Goal: Task Accomplishment & Management: Use online tool/utility

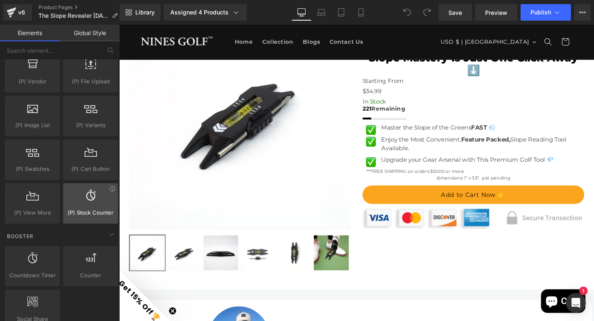
scroll to position [946, 0]
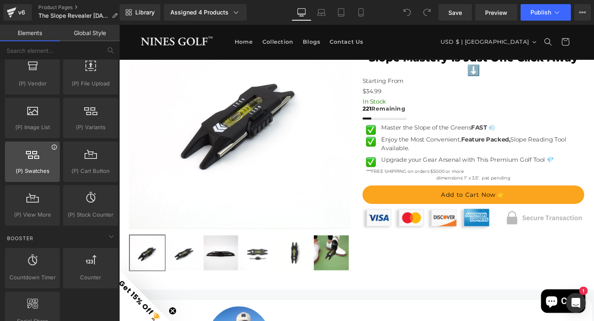
click at [52, 145] on icon at bounding box center [54, 147] width 6 height 6
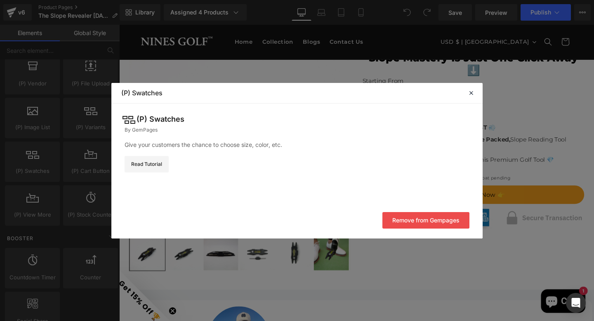
scroll to position [0, 0]
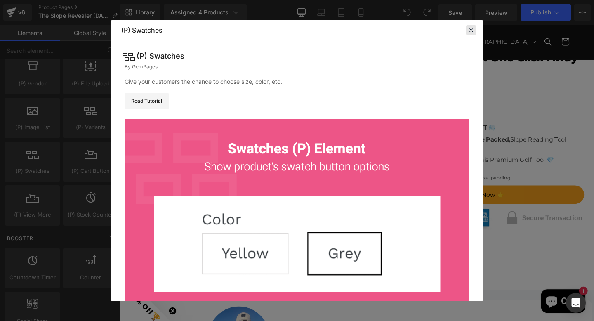
click at [471, 30] on icon at bounding box center [470, 29] width 7 height 7
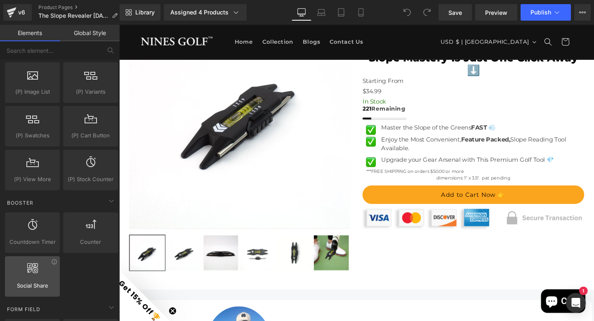
scroll to position [988, 0]
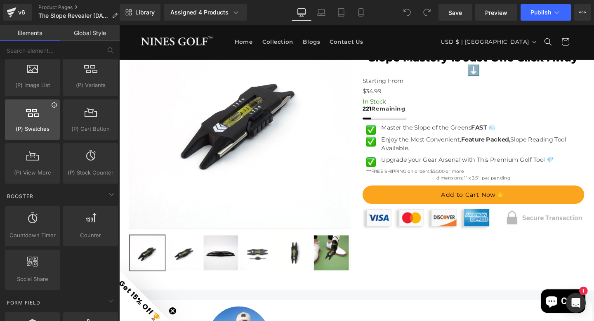
click at [53, 104] on icon at bounding box center [54, 105] width 6 height 6
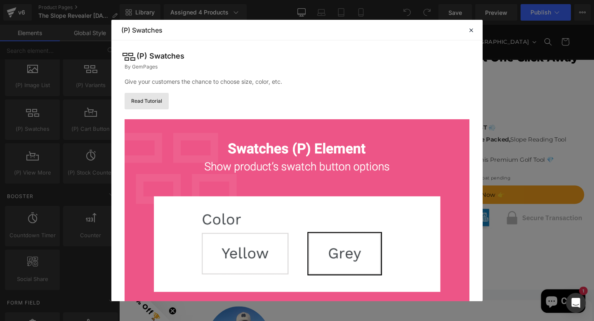
click at [150, 98] on link "Read Tutorial" at bounding box center [147, 101] width 44 height 16
click at [472, 29] on icon at bounding box center [470, 29] width 7 height 7
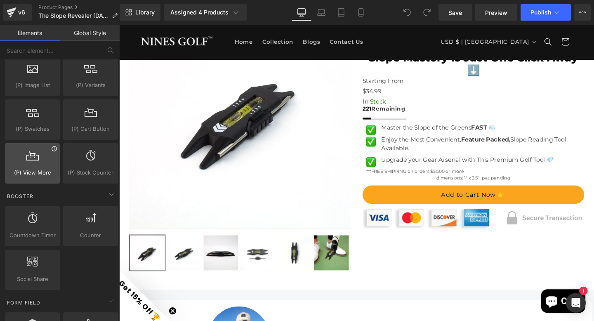
click at [53, 149] on icon at bounding box center [54, 149] width 6 height 6
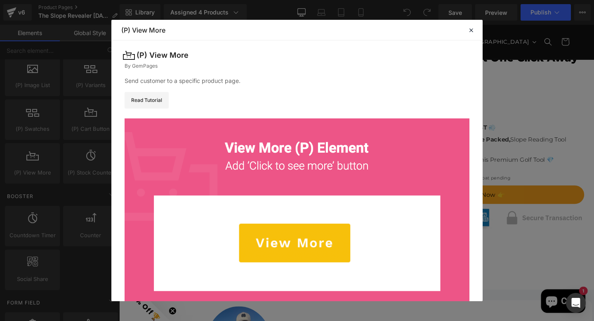
scroll to position [0, 0]
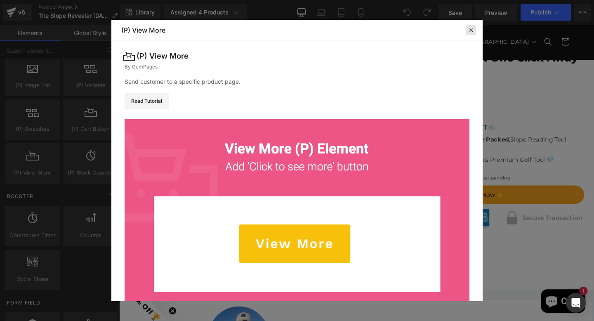
click at [473, 29] on icon at bounding box center [470, 29] width 7 height 7
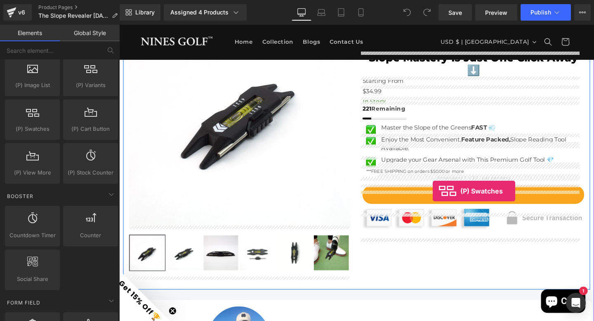
drag, startPoint x: 148, startPoint y: 144, endPoint x: 449, endPoint y: 200, distance: 305.7
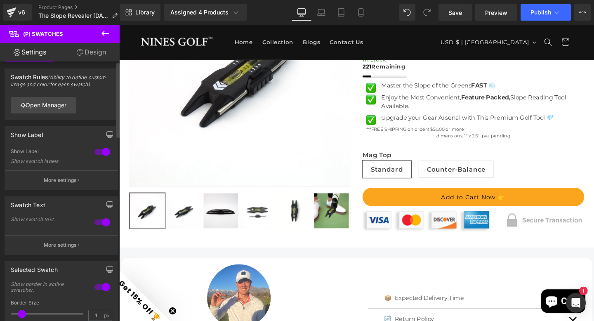
scroll to position [2, 0]
click at [59, 106] on link "Open Manager" at bounding box center [44, 104] width 66 height 16
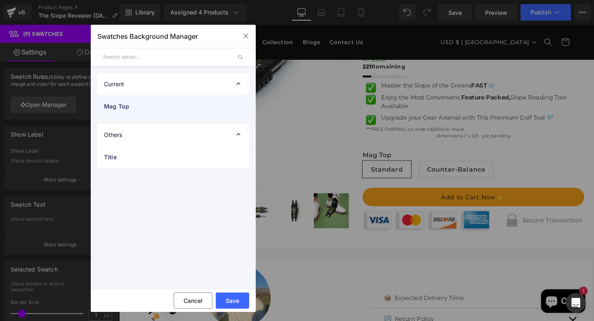
click at [136, 106] on span "Mag Top" at bounding box center [165, 106] width 122 height 9
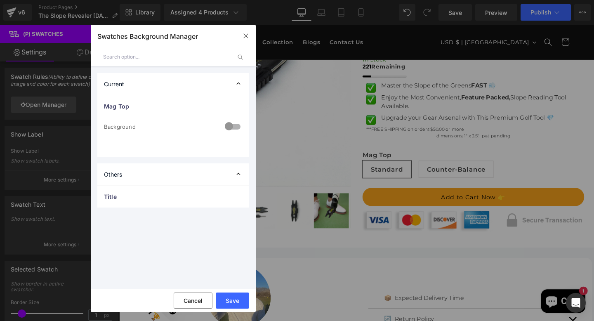
click at [231, 126] on div at bounding box center [233, 127] width 20 height 16
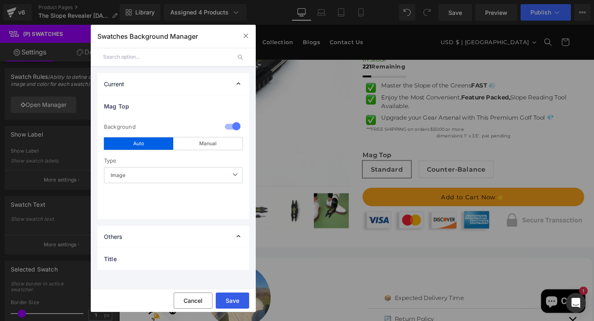
drag, startPoint x: 232, startPoint y: 302, endPoint x: 251, endPoint y: 281, distance: 28.6
click at [232, 302] on button "Save" at bounding box center [232, 300] width 33 height 16
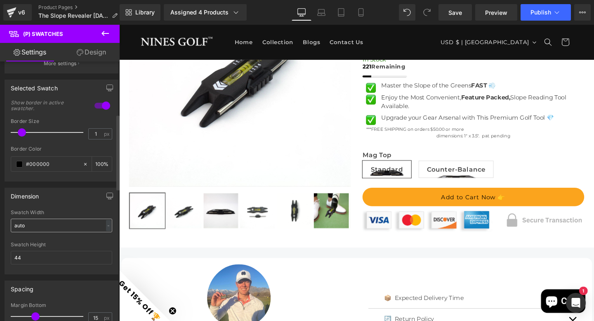
scroll to position [183, 0]
click at [33, 225] on input "auto" at bounding box center [61, 225] width 101 height 14
type input "a"
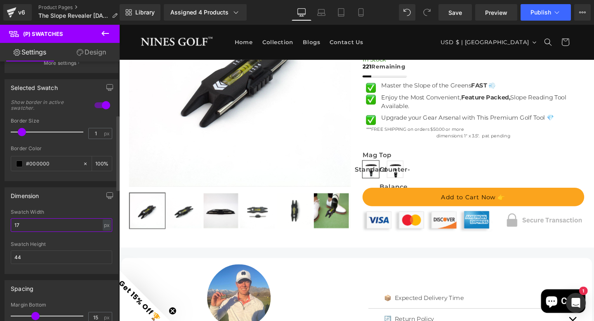
type input "1"
type input "200"
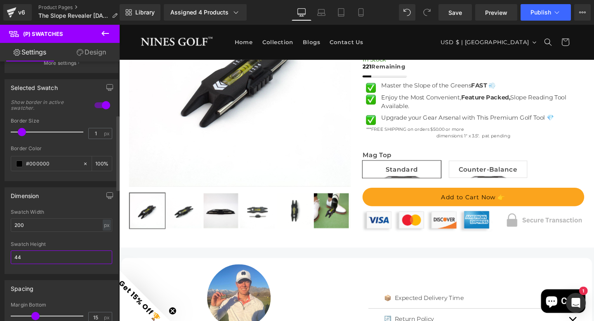
click at [24, 256] on input "44" at bounding box center [61, 257] width 101 height 14
type input "4"
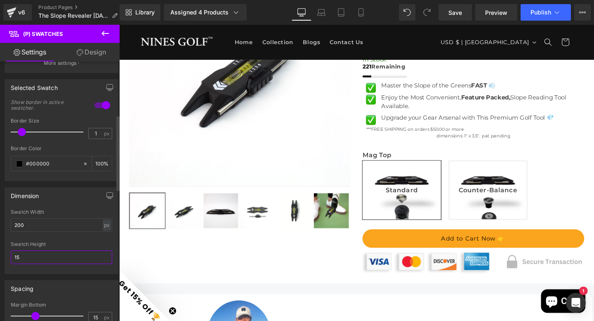
type input "1"
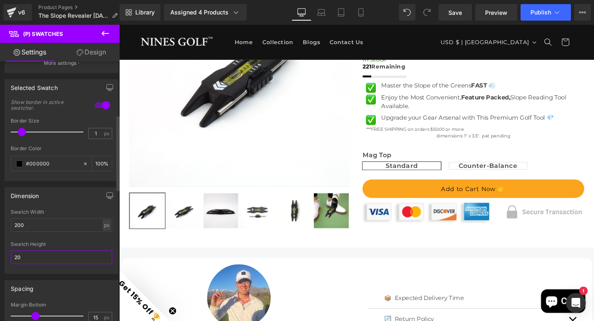
type input "2"
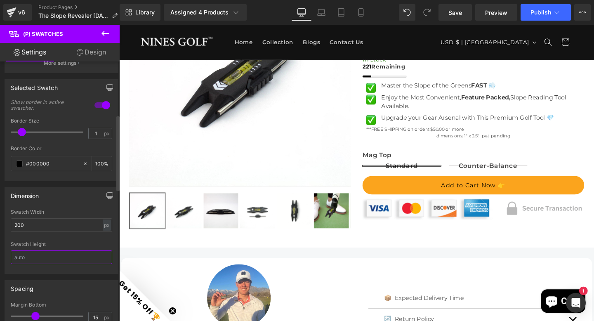
type input "`"
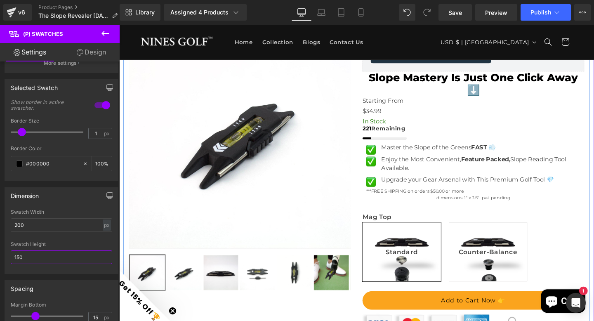
scroll to position [139, 0]
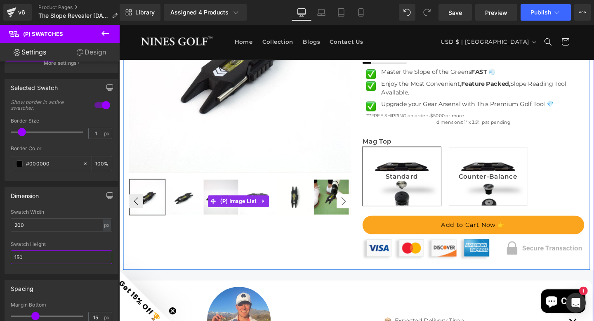
type input "150"
click at [352, 208] on button "›" at bounding box center [355, 210] width 15 height 15
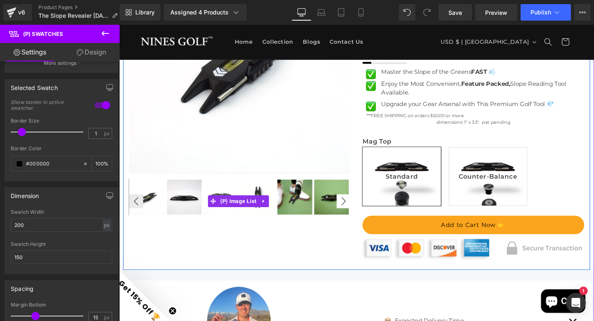
click at [352, 208] on button "›" at bounding box center [355, 210] width 15 height 15
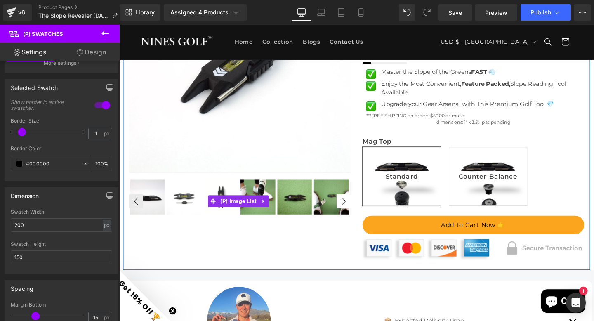
click at [352, 208] on button "›" at bounding box center [355, 210] width 15 height 15
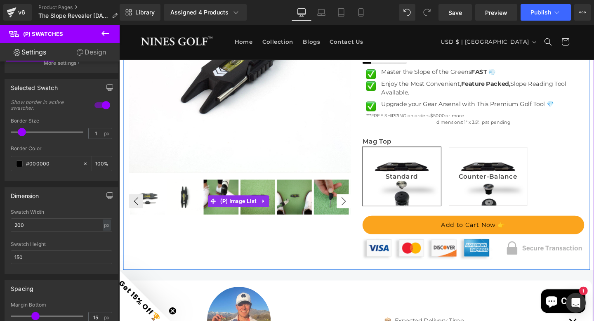
click at [352, 208] on button "›" at bounding box center [355, 210] width 15 height 15
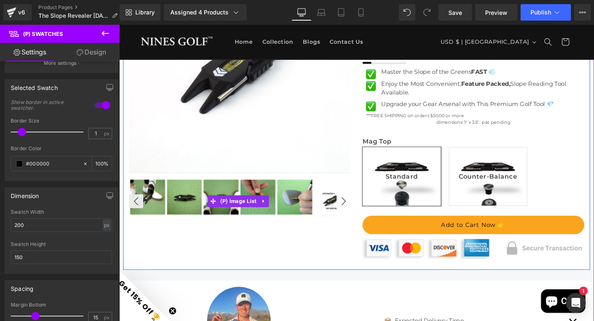
click at [352, 208] on button "›" at bounding box center [355, 210] width 15 height 15
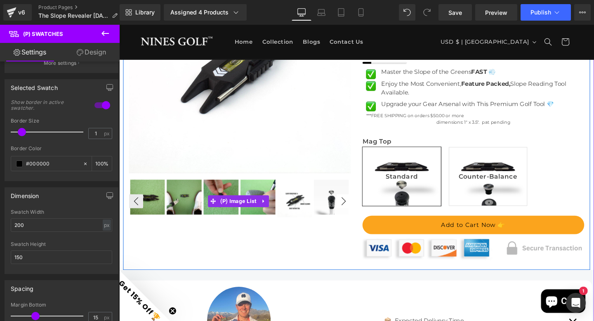
click at [352, 208] on button "›" at bounding box center [355, 210] width 15 height 15
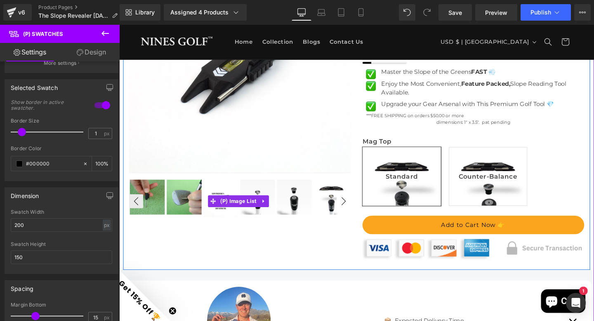
click at [352, 208] on button "›" at bounding box center [355, 210] width 15 height 15
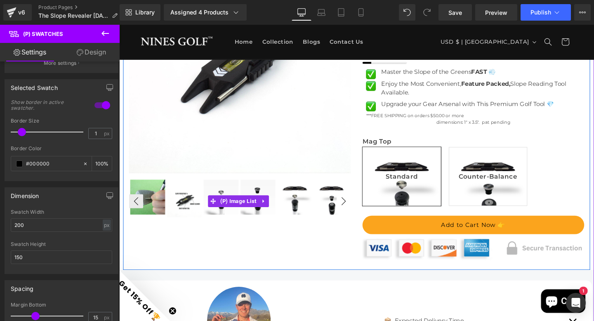
click at [352, 208] on button "›" at bounding box center [355, 210] width 15 height 15
click at [134, 204] on button "‹" at bounding box center [136, 210] width 15 height 15
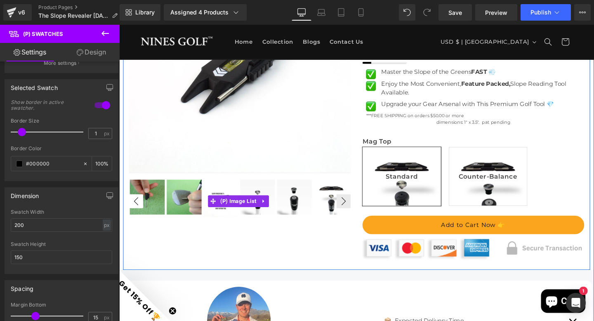
click at [134, 204] on button "‹" at bounding box center [136, 210] width 15 height 15
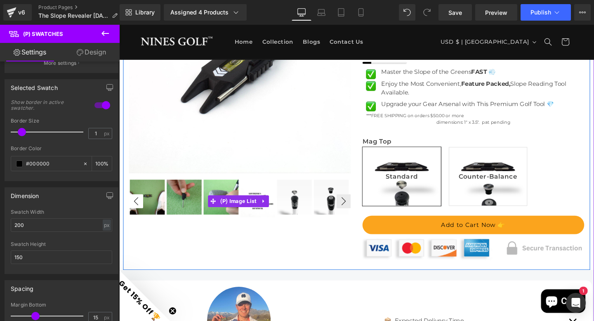
click at [134, 204] on button "‹" at bounding box center [136, 210] width 15 height 15
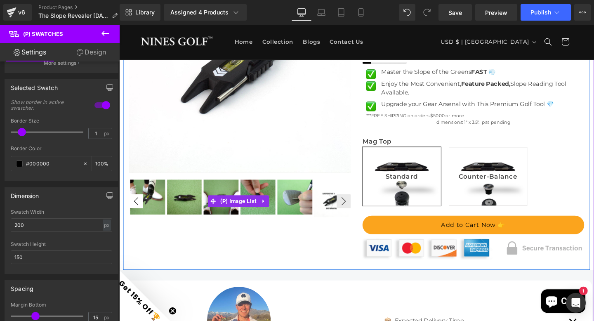
click at [134, 204] on button "‹" at bounding box center [136, 210] width 15 height 15
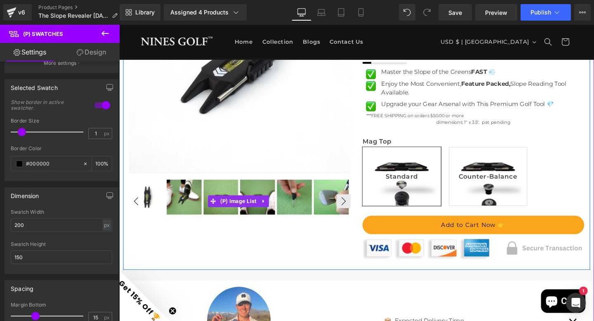
click at [134, 204] on button "‹" at bounding box center [136, 210] width 15 height 15
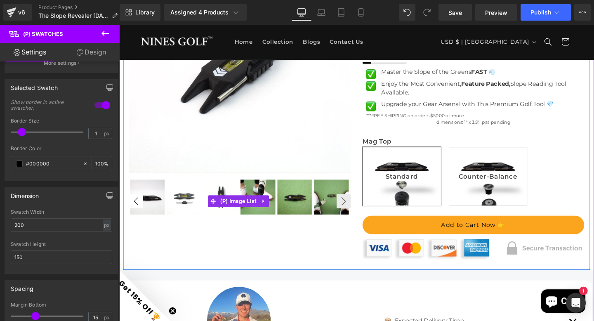
click at [134, 204] on button "‹" at bounding box center [136, 210] width 15 height 15
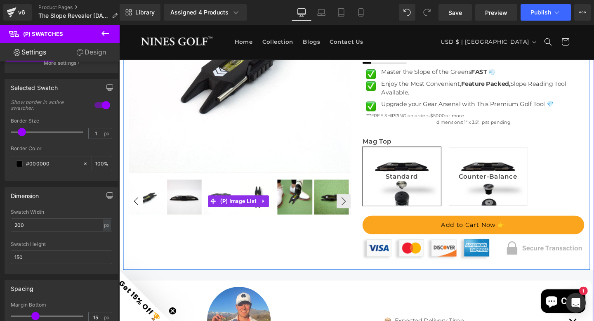
click at [134, 204] on button "‹" at bounding box center [136, 210] width 15 height 15
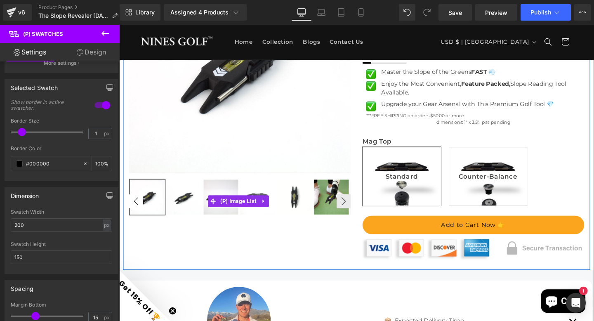
click at [134, 204] on button "‹" at bounding box center [136, 210] width 15 height 15
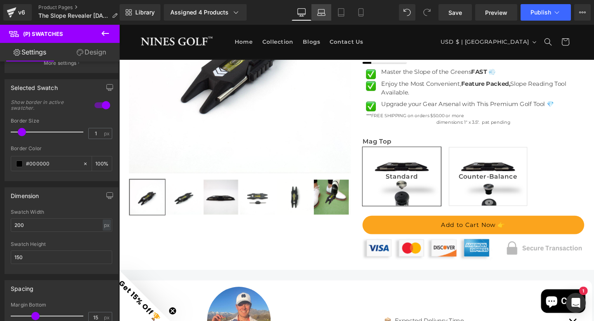
click at [320, 13] on icon at bounding box center [322, 14] width 8 height 2
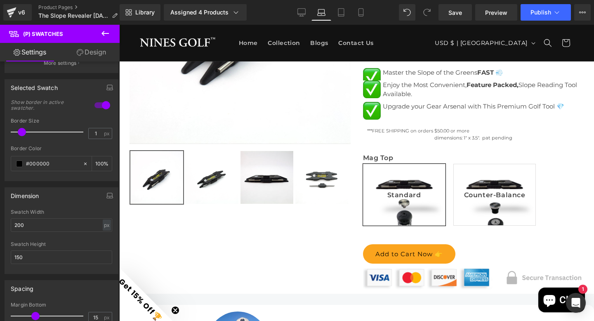
scroll to position [176, 0]
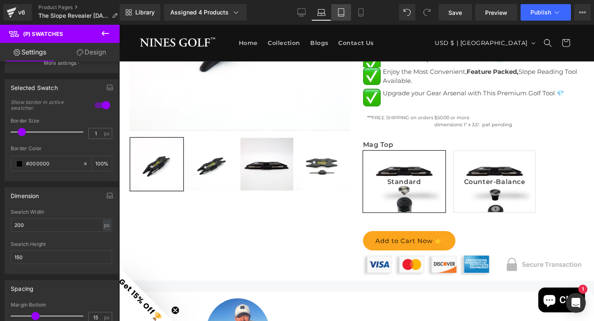
click at [339, 17] on link "Tablet" at bounding box center [341, 12] width 20 height 16
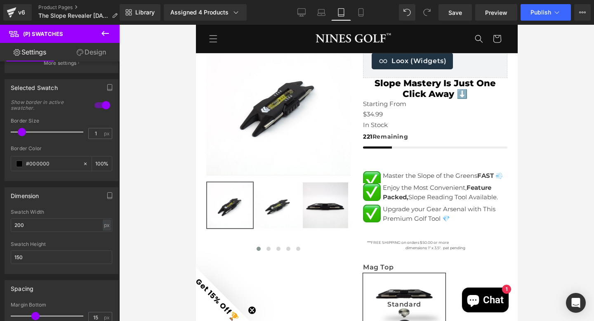
scroll to position [228, 0]
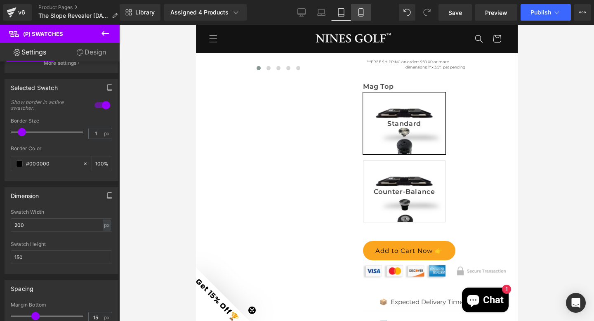
click at [363, 17] on link "Mobile" at bounding box center [361, 12] width 20 height 16
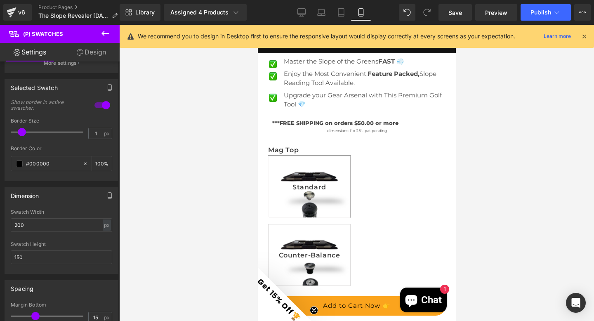
scroll to position [431, 0]
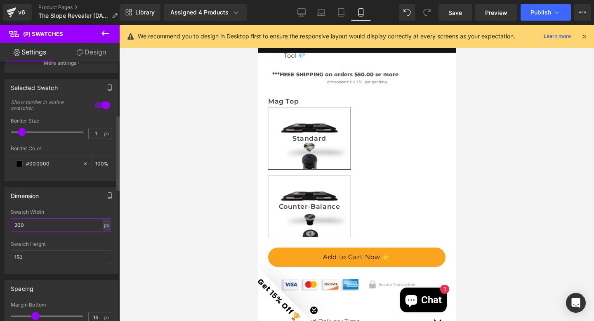
click at [39, 220] on input "200" at bounding box center [61, 225] width 101 height 14
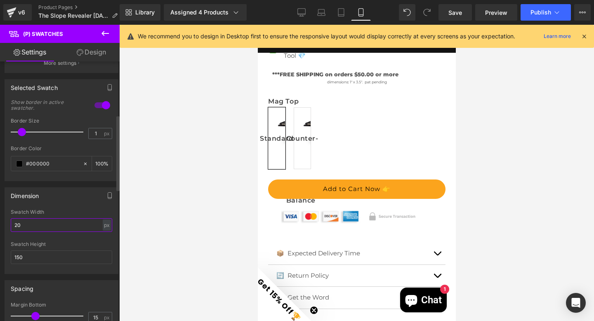
type input "2"
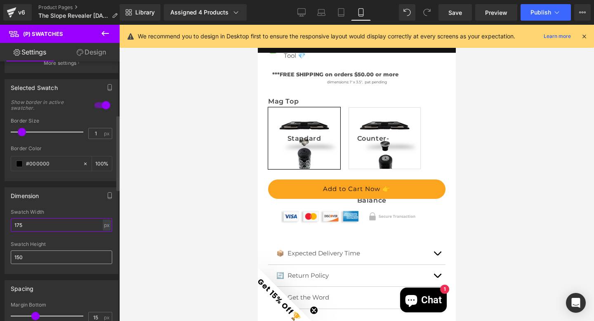
type input "175"
click at [31, 256] on input "150" at bounding box center [61, 257] width 101 height 14
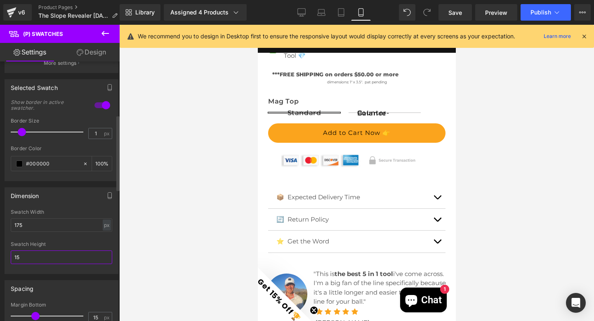
type input "150"
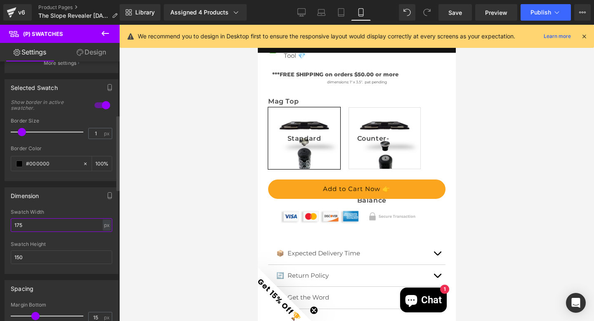
click at [35, 224] on input "175" at bounding box center [61, 225] width 101 height 14
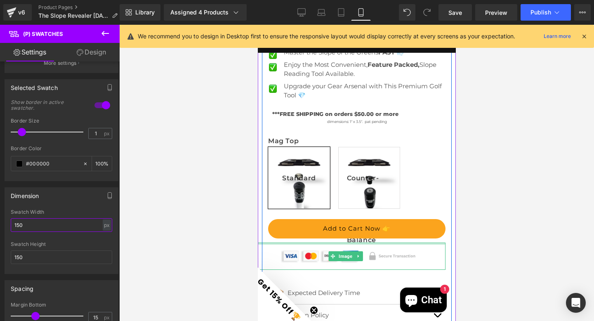
scroll to position [391, 0]
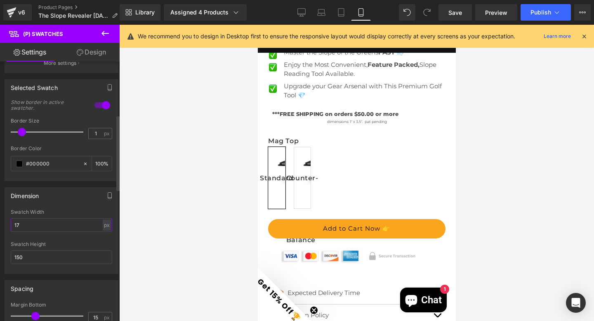
type input "175"
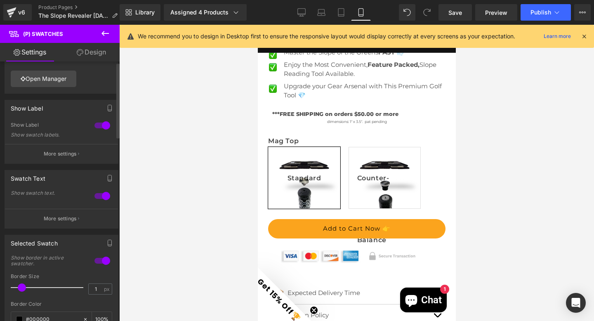
scroll to position [0, 0]
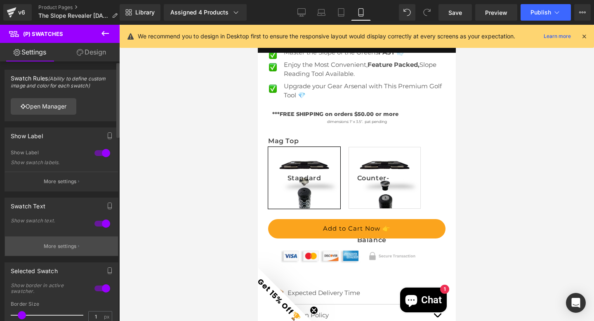
click at [58, 246] on p "More settings" at bounding box center [60, 245] width 33 height 7
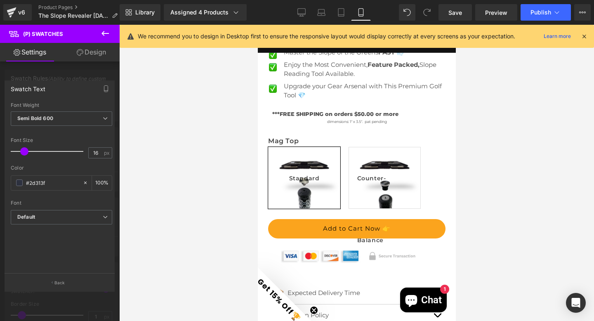
click at [24, 152] on span at bounding box center [24, 151] width 8 height 8
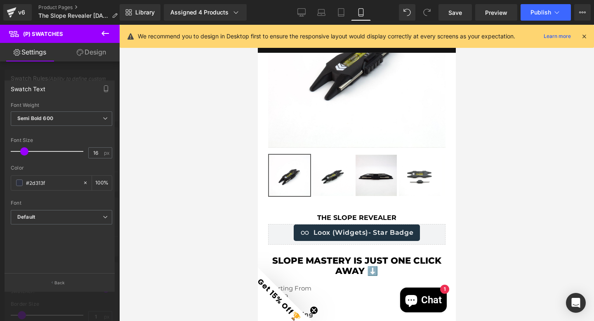
scroll to position [101, 0]
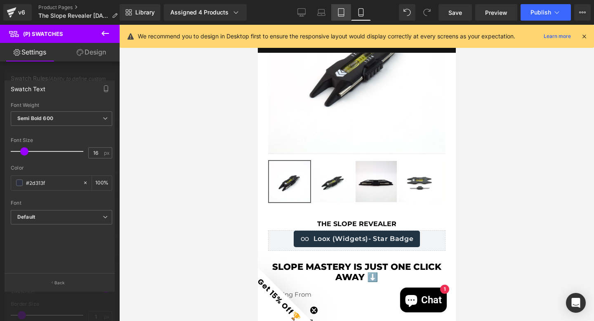
click at [339, 13] on icon at bounding box center [341, 13] width 6 height 8
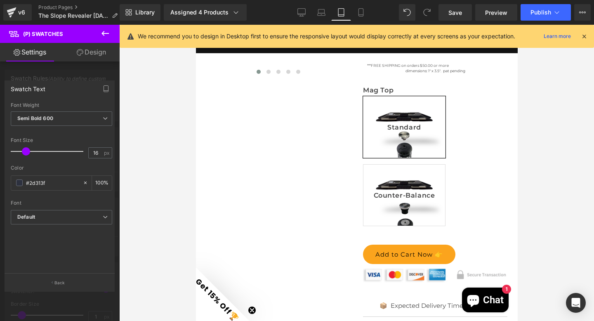
scroll to position [225, 0]
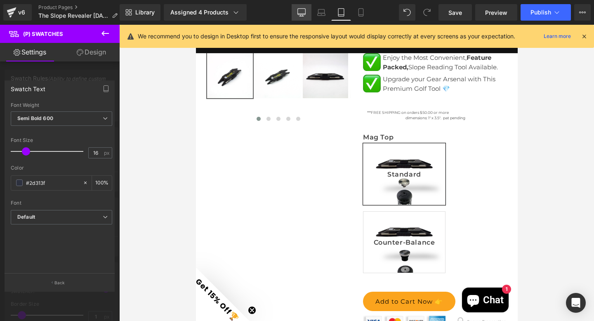
click at [295, 13] on link "Desktop" at bounding box center [302, 12] width 20 height 16
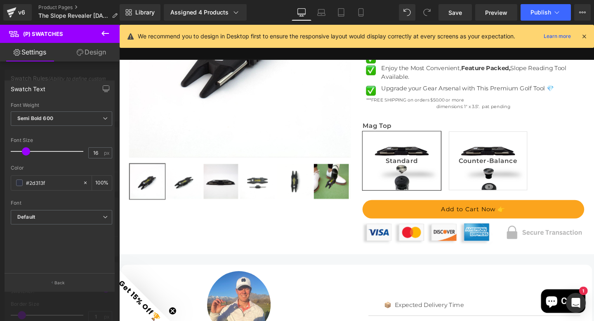
scroll to position [158, 0]
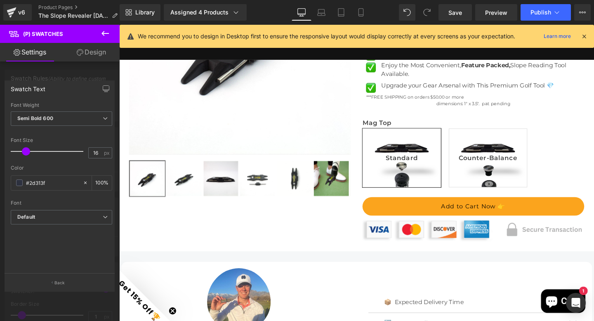
click at [108, 30] on icon at bounding box center [105, 33] width 10 height 10
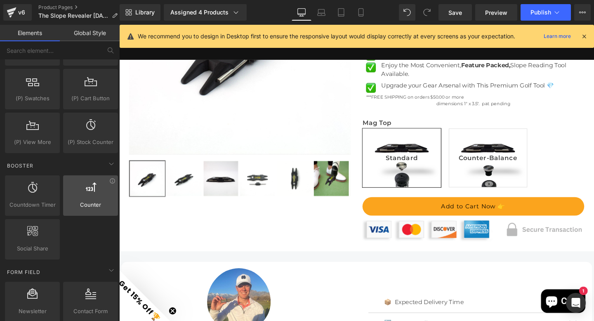
scroll to position [1025, 0]
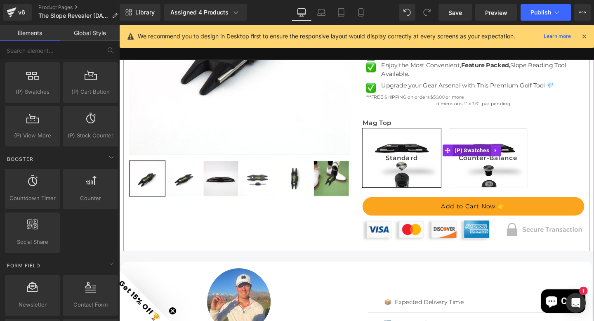
click at [482, 163] on span "(P) Swatches" at bounding box center [490, 157] width 40 height 12
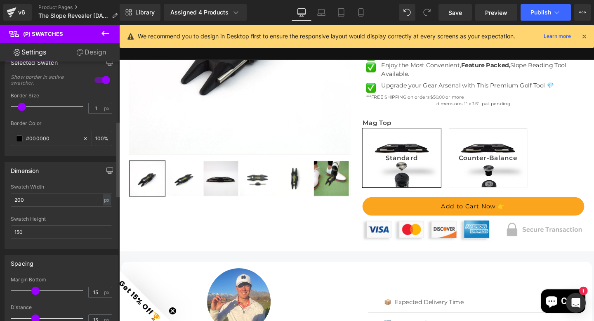
scroll to position [214, 0]
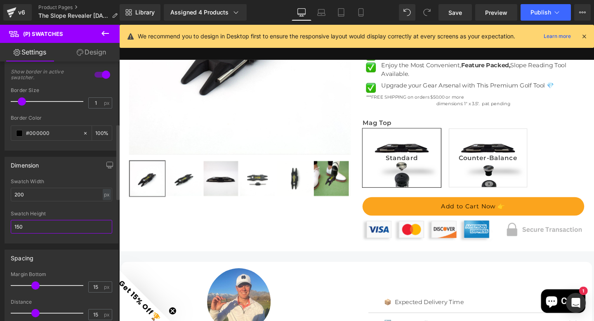
click at [30, 224] on input "150" at bounding box center [61, 227] width 101 height 14
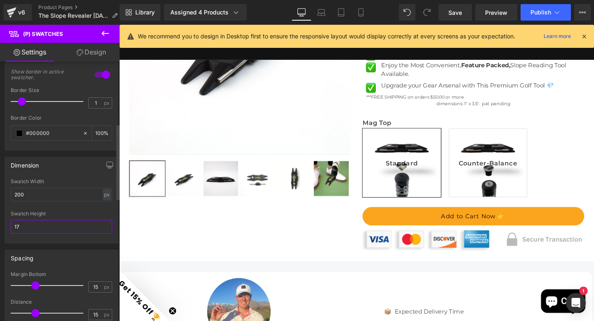
type input "1"
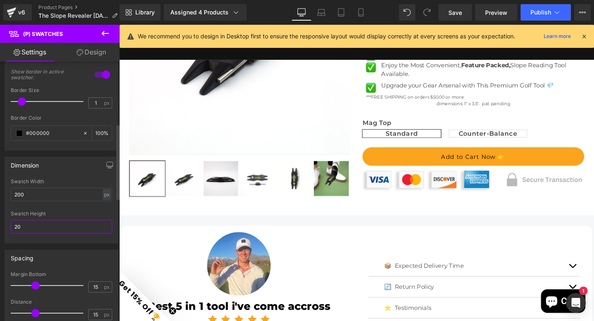
type input "2"
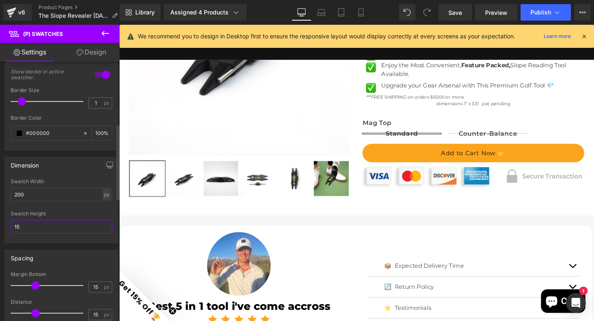
type input "150"
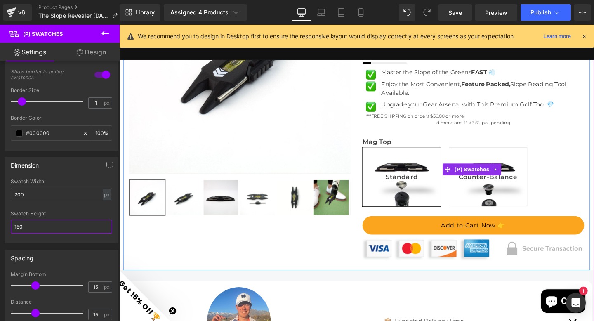
scroll to position [137, 0]
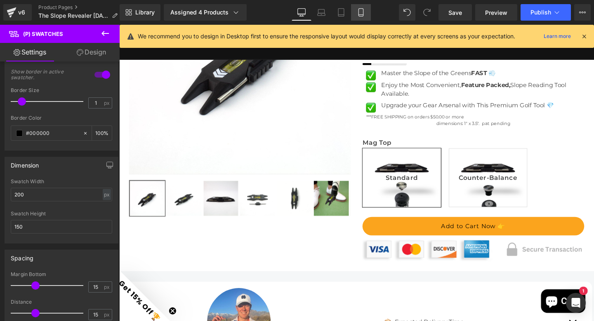
drag, startPoint x: 358, startPoint y: 10, endPoint x: 144, endPoint y: 64, distance: 220.1
click at [358, 10] on icon at bounding box center [361, 12] width 8 height 8
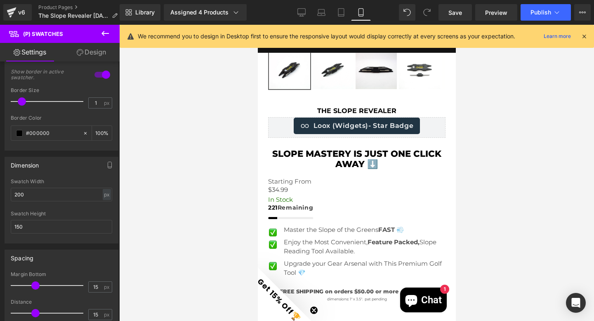
scroll to position [0, 0]
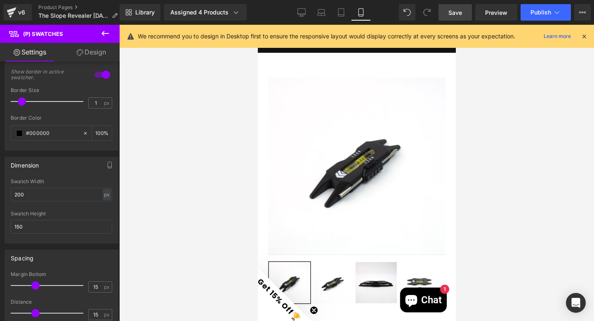
click at [451, 12] on span "Save" at bounding box center [455, 12] width 14 height 9
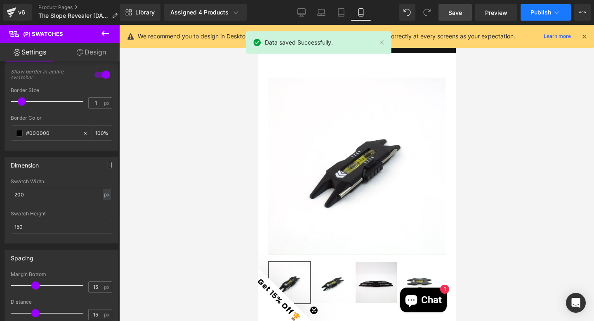
click at [543, 11] on span "Publish" at bounding box center [540, 12] width 21 height 7
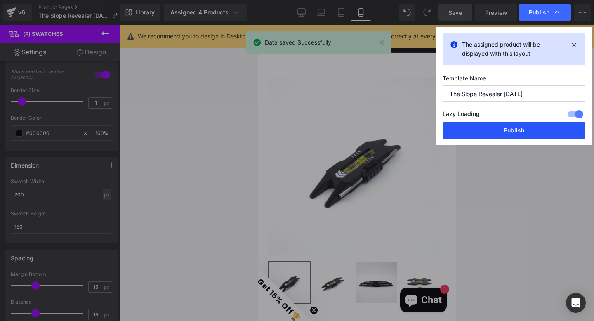
click at [509, 132] on button "Publish" at bounding box center [513, 130] width 143 height 16
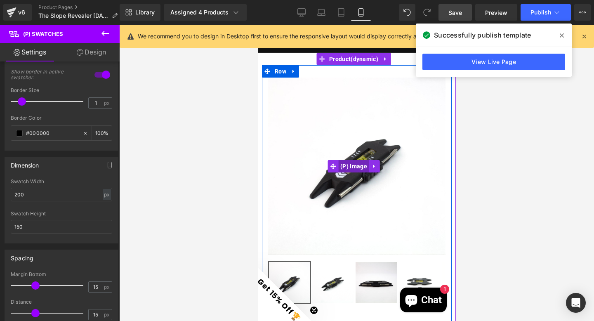
click at [356, 162] on span "(P) Image" at bounding box center [353, 166] width 31 height 12
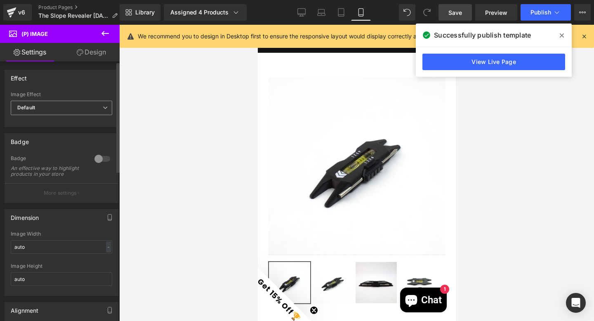
click at [58, 109] on span "Default" at bounding box center [61, 108] width 101 height 14
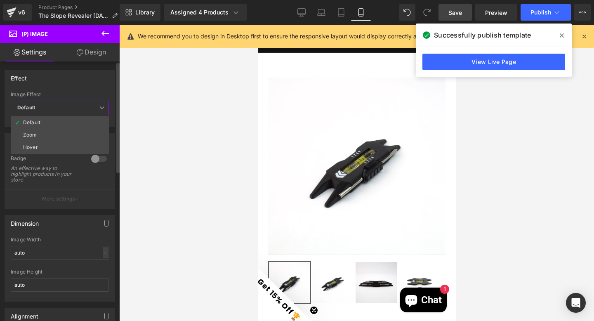
click at [66, 82] on div "Effect" at bounding box center [60, 78] width 110 height 16
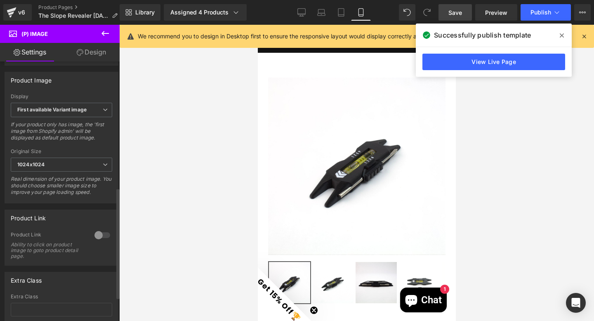
scroll to position [289, 0]
click at [73, 114] on b "First available Variant image" at bounding box center [51, 111] width 69 height 6
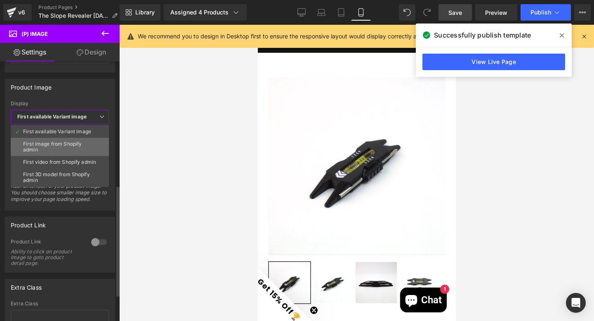
click at [66, 145] on div "First image from Shopify admin" at bounding box center [59, 147] width 73 height 12
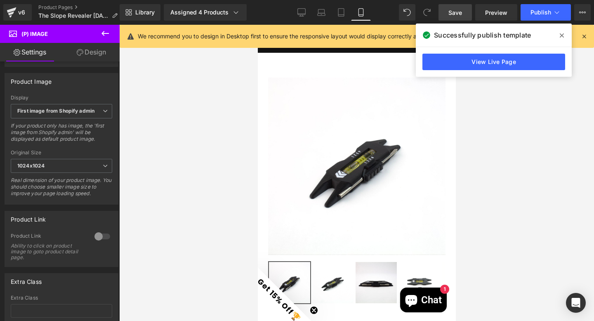
click at [560, 35] on icon at bounding box center [562, 35] width 4 height 4
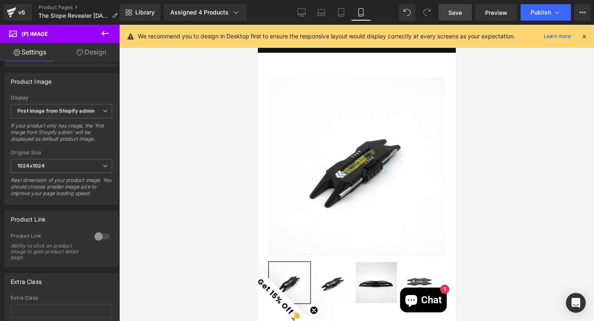
click at [460, 13] on span "Save" at bounding box center [455, 12] width 14 height 9
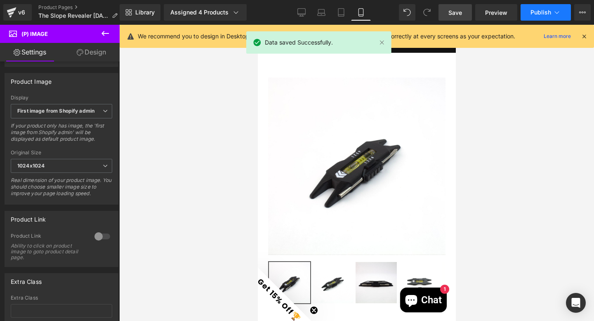
click at [534, 16] on span "Publish" at bounding box center [540, 12] width 21 height 7
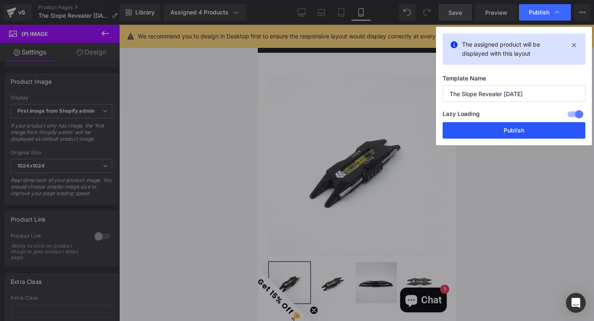
click at [509, 130] on button "Publish" at bounding box center [513, 130] width 143 height 16
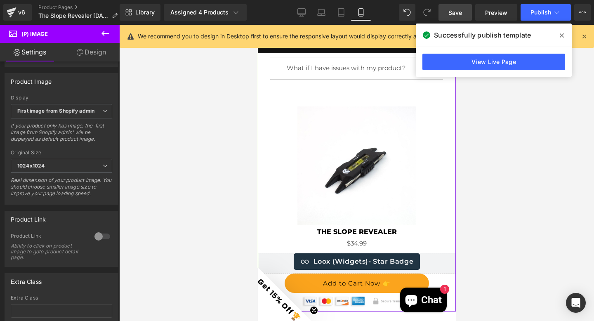
scroll to position [2605, 0]
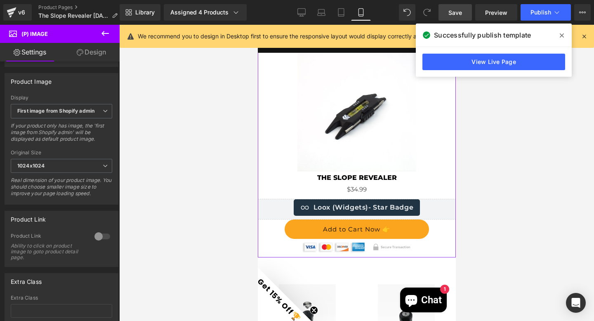
click at [356, 115] on img at bounding box center [356, 111] width 119 height 119
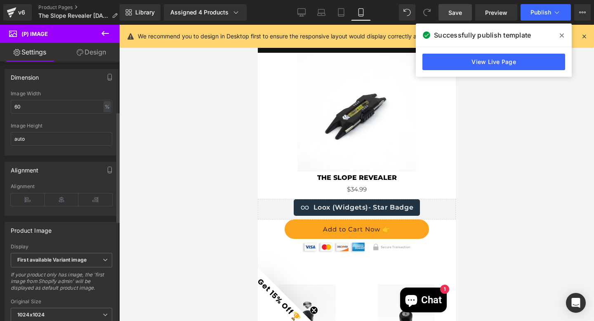
scroll to position [254, 0]
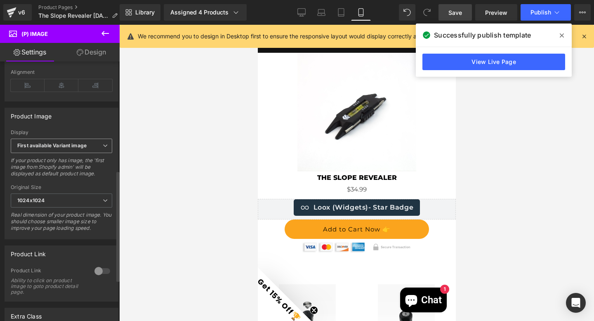
click at [75, 148] on b "First available Variant image" at bounding box center [51, 145] width 69 height 6
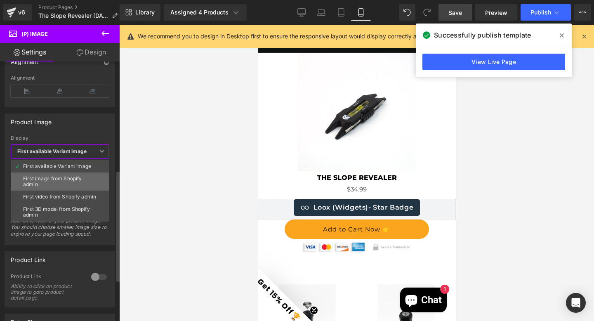
click at [65, 181] on div "First image from Shopify admin" at bounding box center [59, 182] width 73 height 12
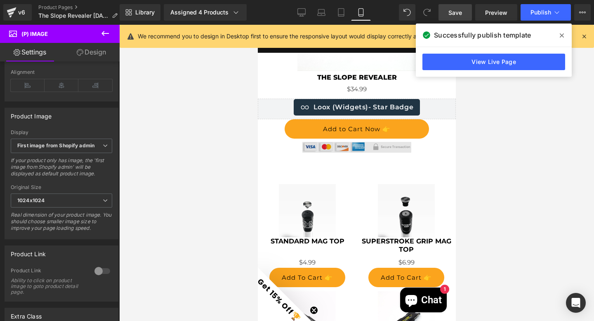
scroll to position [2705, 0]
click at [560, 35] on icon at bounding box center [562, 35] width 4 height 7
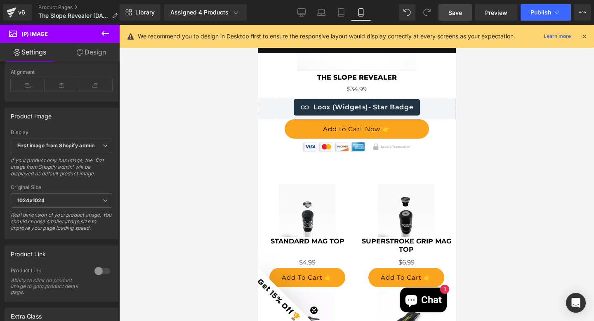
click at [460, 14] on span "Save" at bounding box center [455, 12] width 14 height 9
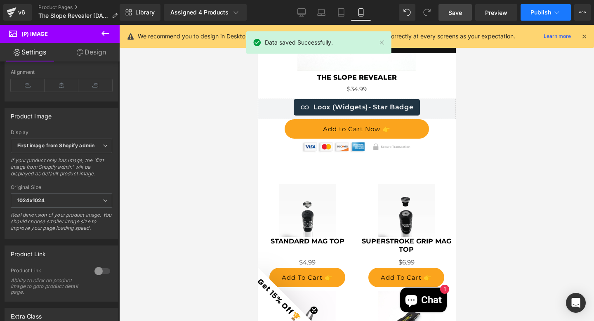
click at [539, 12] on span "Publish" at bounding box center [540, 12] width 21 height 7
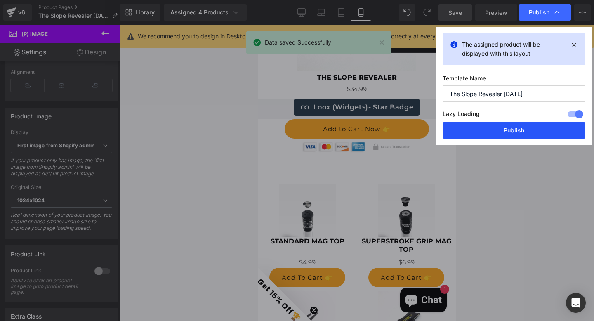
click at [510, 131] on button "Publish" at bounding box center [513, 130] width 143 height 16
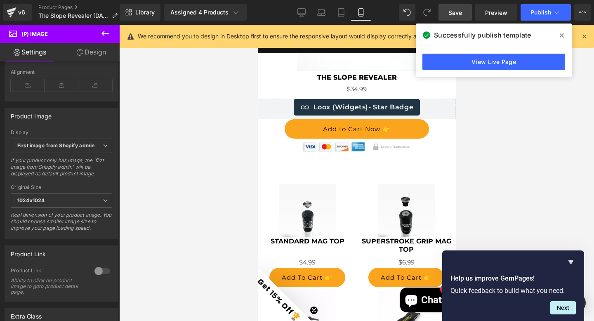
click at [561, 34] on icon at bounding box center [562, 35] width 4 height 7
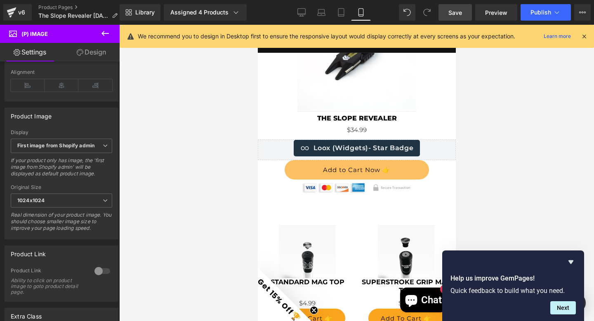
scroll to position [2541, 0]
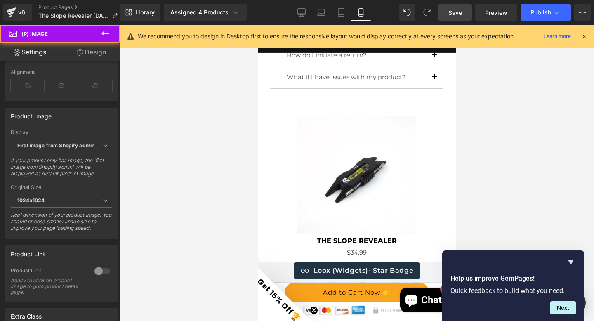
click at [351, 157] on div "Sale Off (P) Image" at bounding box center [356, 174] width 198 height 119
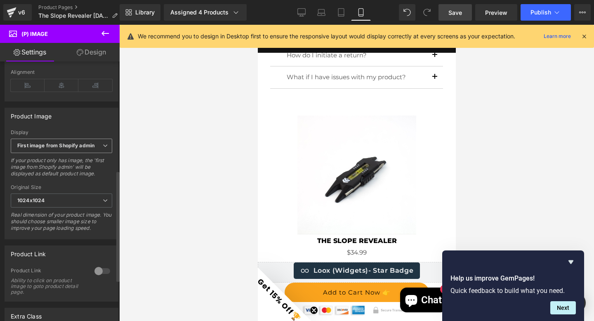
click at [92, 148] on b "First image from Shopify admin" at bounding box center [55, 145] width 77 height 6
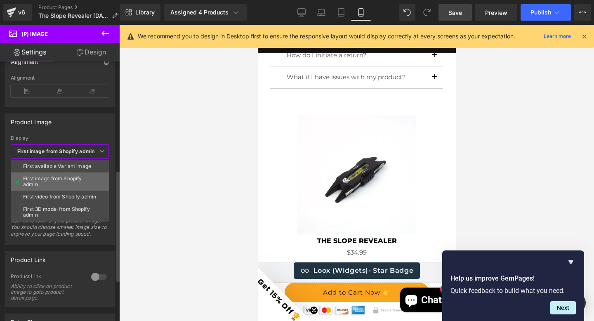
click at [70, 179] on div "First image from Shopify admin" at bounding box center [59, 182] width 73 height 12
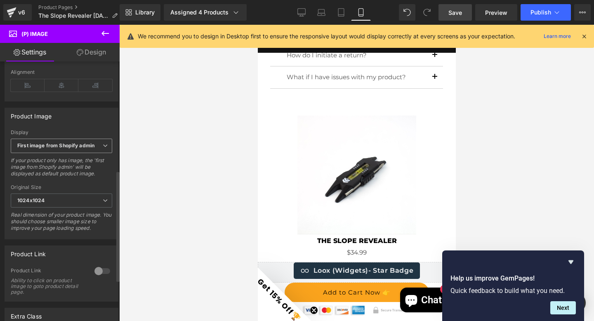
click at [89, 148] on b "First image from Shopify admin" at bounding box center [55, 145] width 77 height 6
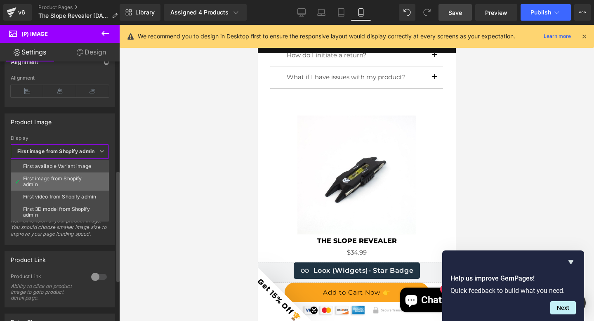
click at [66, 178] on div "First image from Shopify admin" at bounding box center [59, 182] width 73 height 12
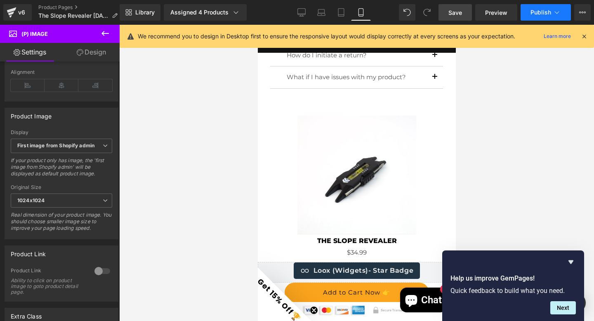
click at [528, 16] on button "Publish" at bounding box center [545, 12] width 50 height 16
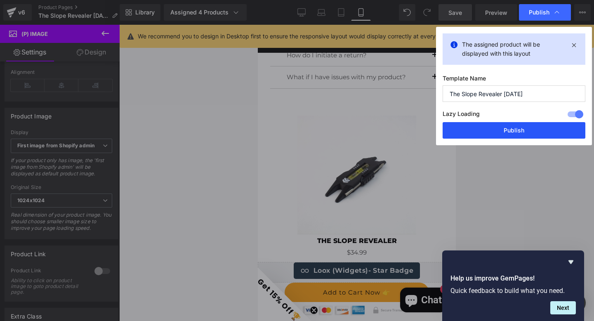
click at [500, 125] on button "Publish" at bounding box center [513, 130] width 143 height 16
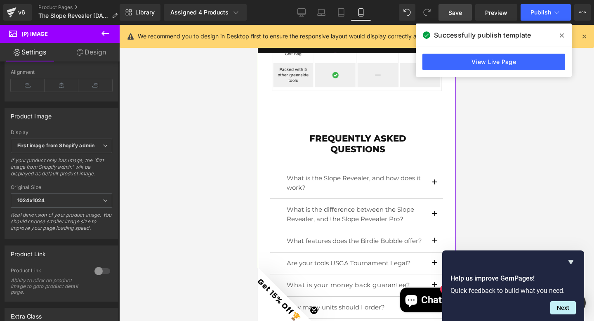
scroll to position [1792, 0]
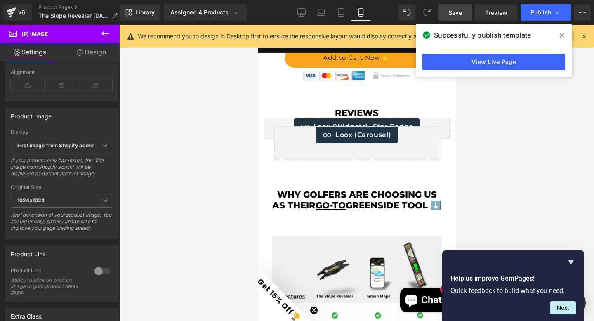
click at [560, 35] on icon at bounding box center [562, 35] width 4 height 7
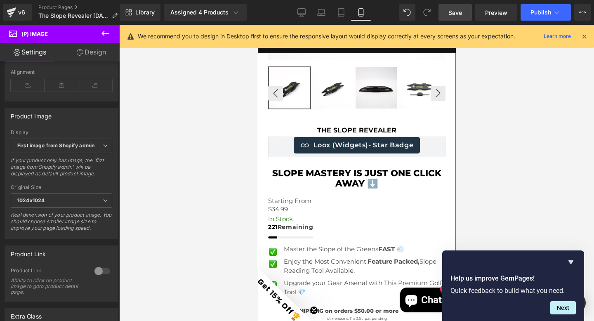
scroll to position [104, 0]
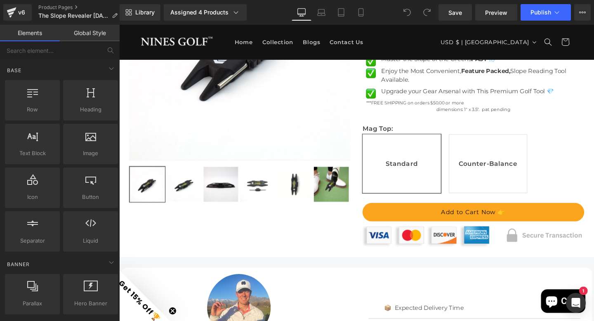
scroll to position [152, 0]
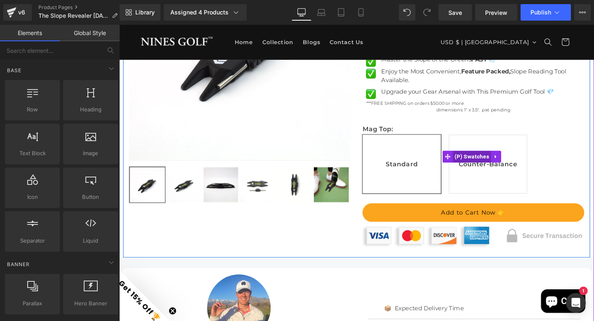
click at [484, 169] on span "(P) Swatches" at bounding box center [490, 163] width 40 height 12
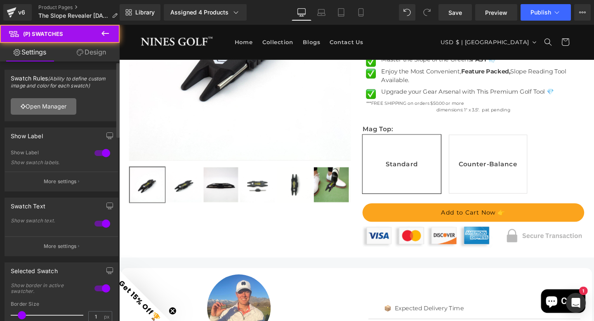
click at [57, 105] on link "Open Manager" at bounding box center [44, 106] width 66 height 16
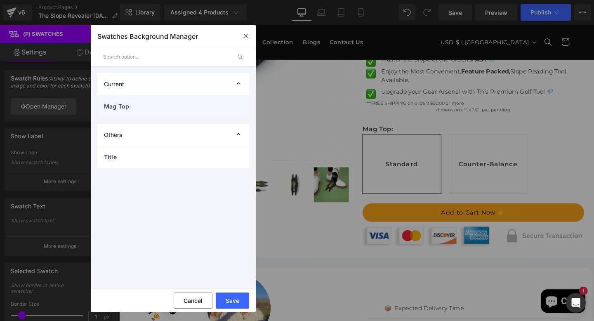
click at [131, 104] on span "Mag Top:" at bounding box center [165, 106] width 122 height 9
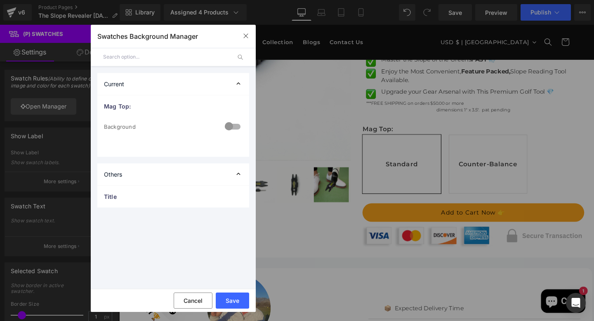
click at [231, 125] on div at bounding box center [233, 127] width 20 height 16
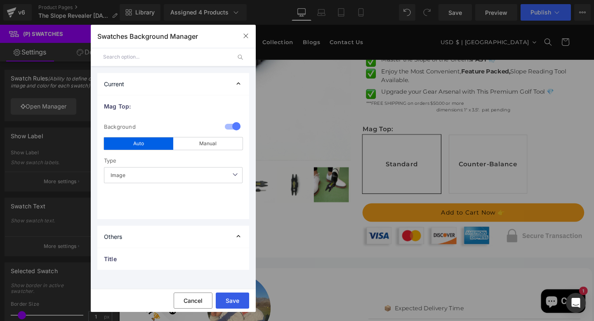
click at [233, 300] on button "Save" at bounding box center [232, 300] width 33 height 16
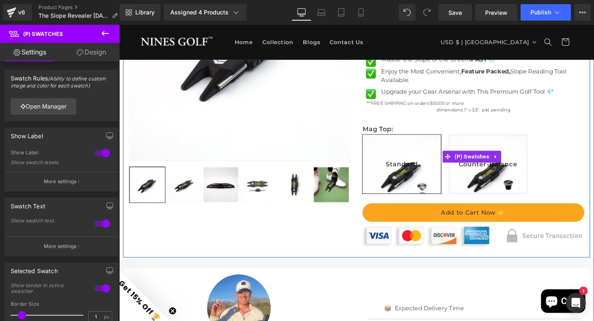
click at [414, 168] on span "Standard" at bounding box center [416, 171] width 34 height 61
click at [479, 168] on span "(P) Swatches" at bounding box center [490, 163] width 40 height 12
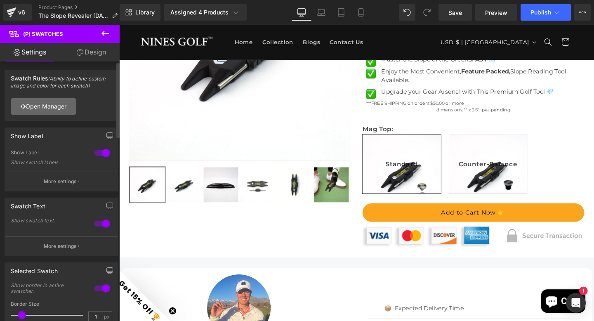
click at [38, 106] on link "Open Manager" at bounding box center [44, 106] width 66 height 16
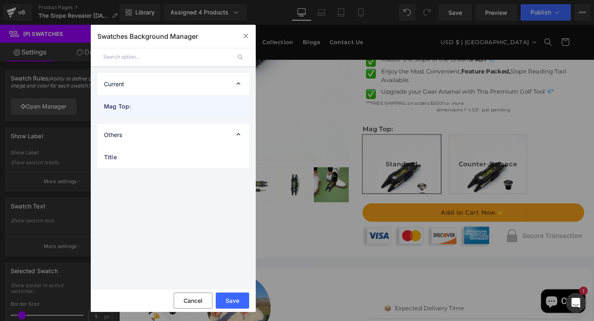
click at [136, 106] on span "Mag Top:" at bounding box center [165, 106] width 122 height 9
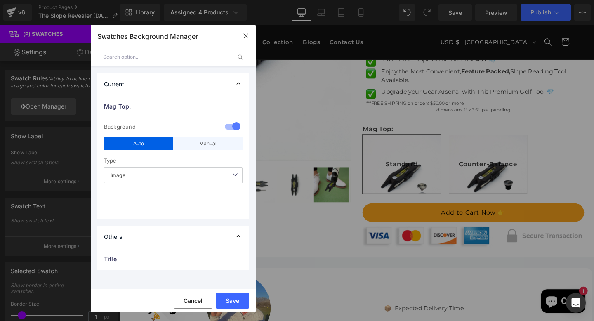
click at [193, 145] on div "Manual" at bounding box center [207, 143] width 69 height 12
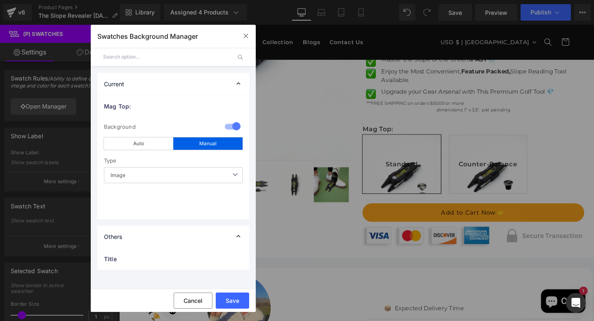
click at [144, 176] on div "1 Background auto Auto Manual Image Color Type Image Image Color Standard color" at bounding box center [173, 168] width 152 height 102
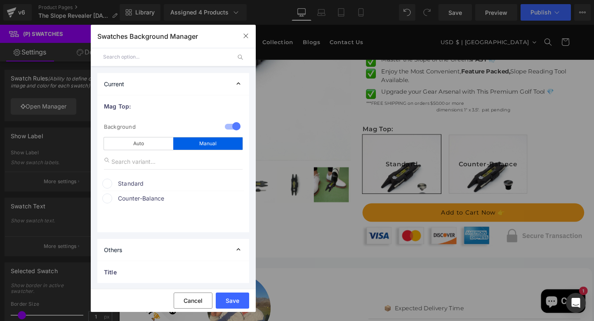
click at [108, 180] on span at bounding box center [107, 184] width 10 height 10
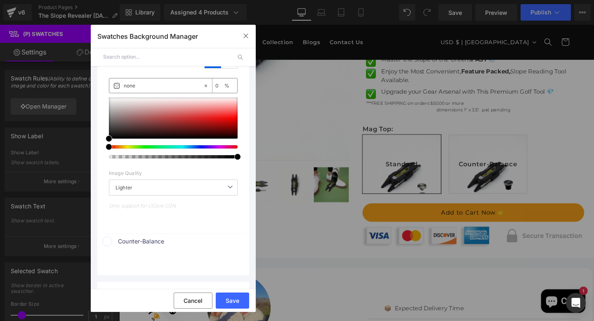
scroll to position [89, 0]
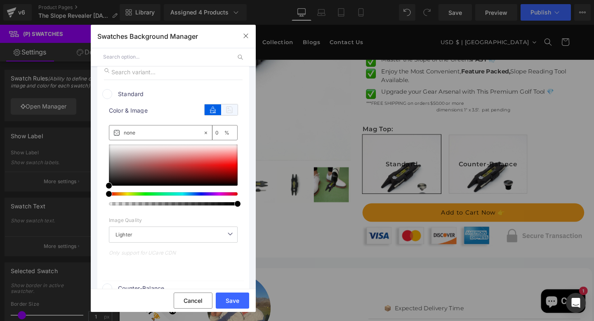
click at [225, 106] on icon at bounding box center [229, 109] width 16 height 11
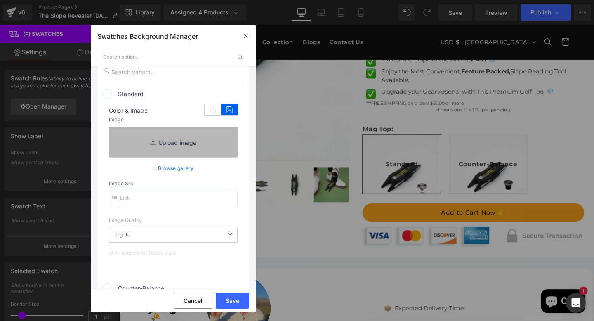
click at [165, 142] on link "Replace Image" at bounding box center [173, 142] width 129 height 31
type input "C:\fakepath\Untitled design (90).png"
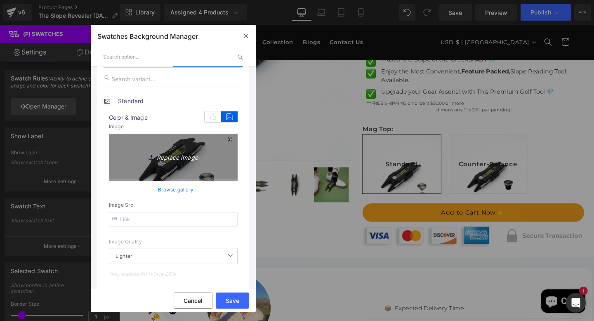
scroll to position [88, 0]
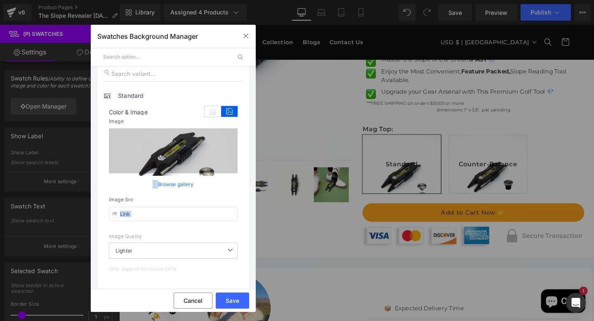
drag, startPoint x: 170, startPoint y: 166, endPoint x: 170, endPoint y: 176, distance: 10.3
click at [170, 176] on div "color Color & Image color none 0 % Image Replace Image Upload image or Browse g…" at bounding box center [173, 198] width 142 height 194
click at [215, 194] on div "Image Quality Lighter Lightest Lighter Lighter Lightest Only support for UCare …" at bounding box center [173, 186] width 129 height 158
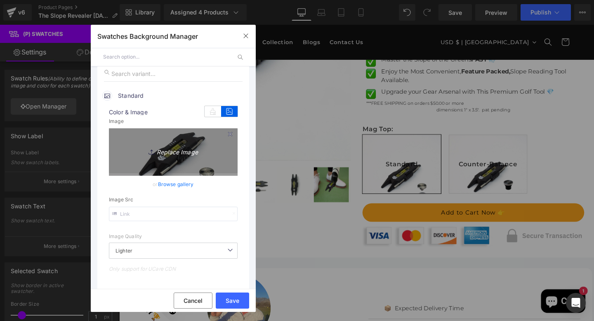
click at [171, 148] on icon "Replace Image" at bounding box center [173, 151] width 66 height 10
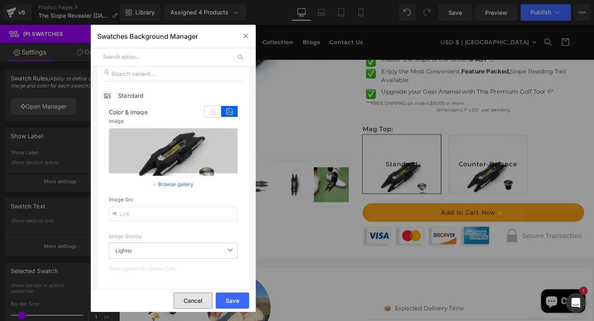
click at [203, 302] on button "Cancel" at bounding box center [193, 300] width 39 height 16
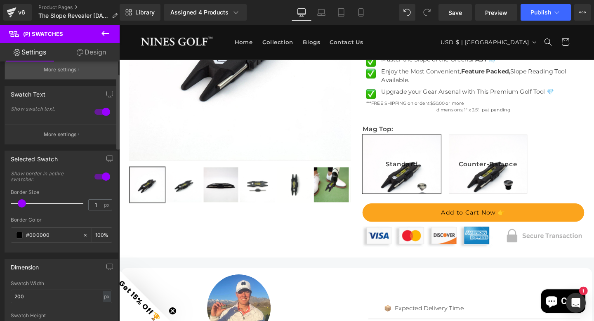
scroll to position [169, 0]
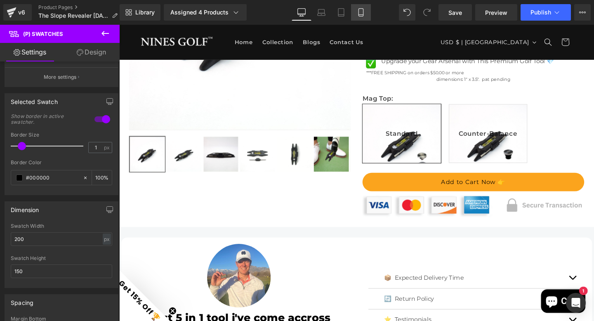
drag, startPoint x: 363, startPoint y: 19, endPoint x: 124, endPoint y: 44, distance: 240.9
click at [363, 19] on link "Mobile" at bounding box center [361, 12] width 20 height 16
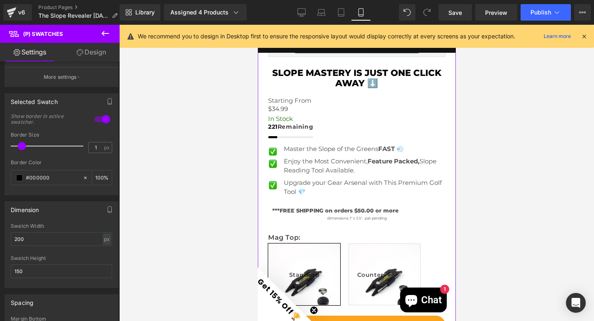
scroll to position [414, 0]
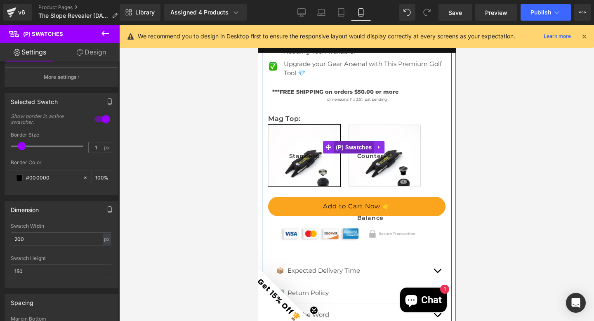
click at [355, 142] on span "(P) Swatches" at bounding box center [353, 147] width 40 height 12
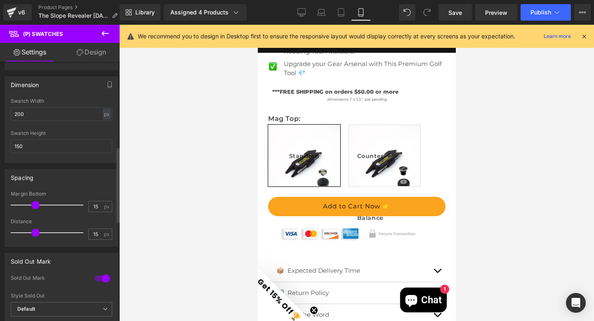
scroll to position [285, 0]
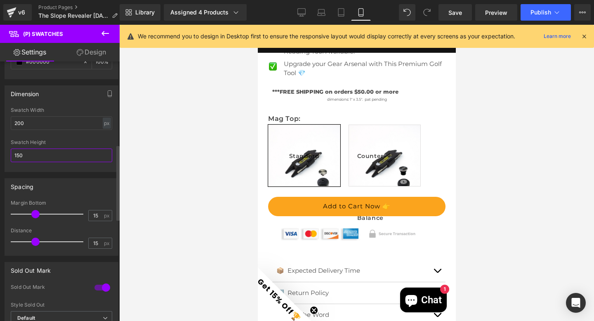
click at [33, 153] on input "150" at bounding box center [61, 155] width 101 height 14
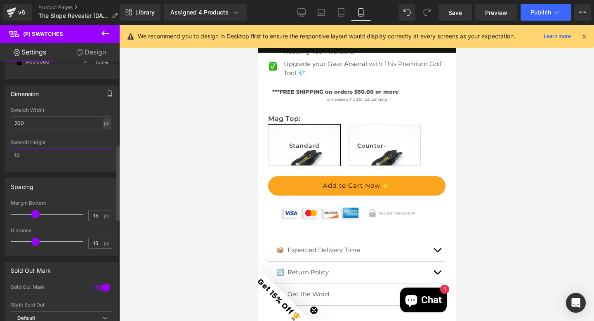
type input "1"
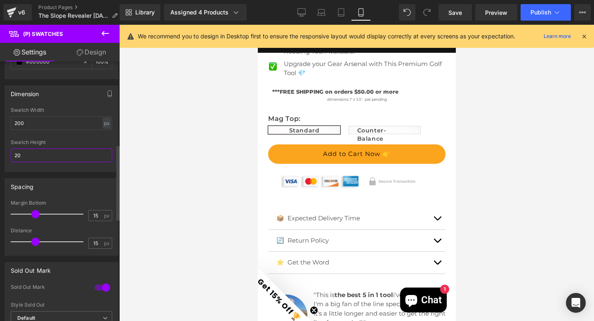
type input "2"
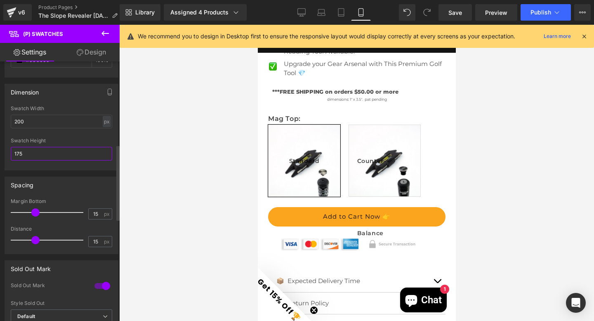
scroll to position [287, 0]
type input "175"
click at [35, 210] on span at bounding box center [35, 212] width 8 height 8
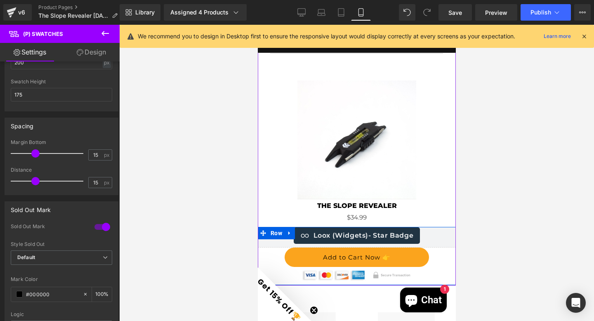
scroll to position [2581, 0]
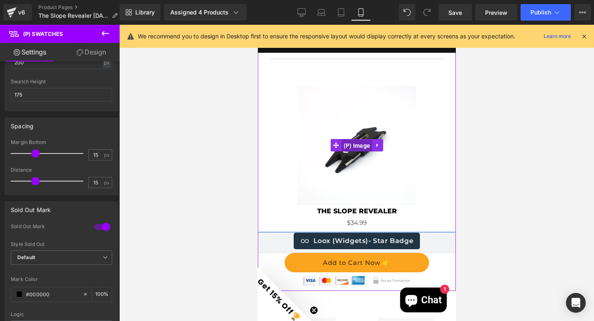
click at [354, 139] on span "(P) Image" at bounding box center [356, 145] width 31 height 12
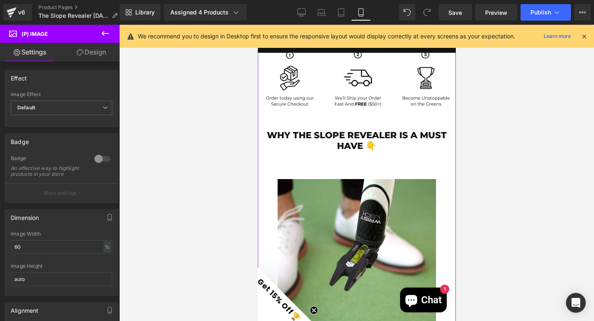
scroll to position [395, 0]
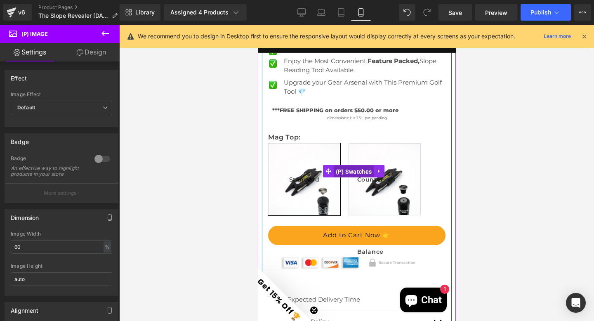
click at [353, 165] on span "(P) Swatches" at bounding box center [353, 171] width 40 height 12
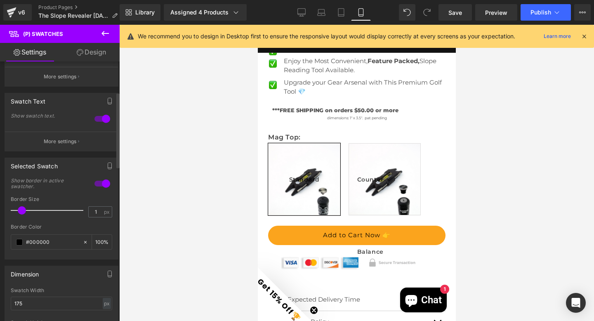
scroll to position [69, 0]
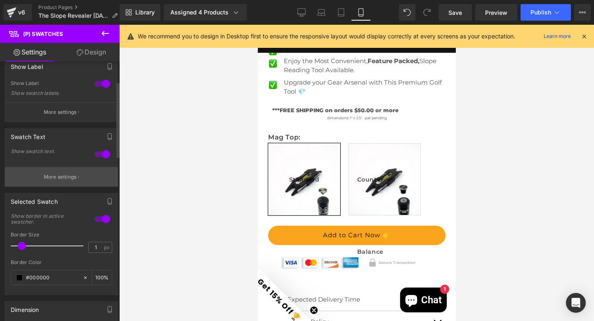
click at [65, 175] on p "More settings" at bounding box center [60, 176] width 33 height 7
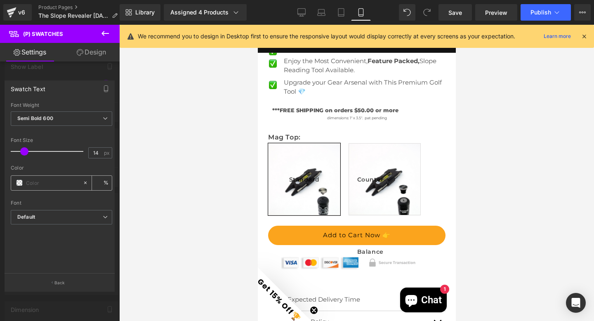
click at [22, 184] on span at bounding box center [19, 182] width 7 height 7
click at [44, 217] on b "Default" at bounding box center [59, 217] width 85 height 7
click at [43, 205] on div "Font" at bounding box center [61, 203] width 101 height 6
click at [25, 185] on div at bounding box center [46, 183] width 71 height 14
click at [22, 184] on span at bounding box center [19, 182] width 7 height 7
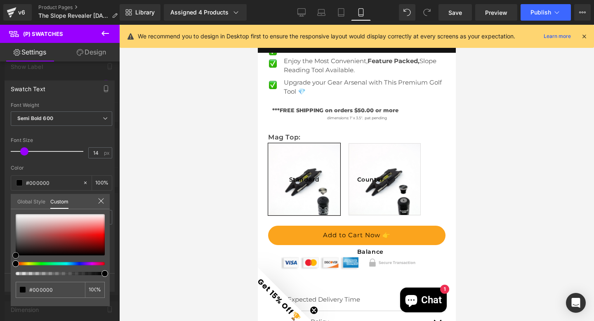
drag, startPoint x: 23, startPoint y: 249, endPoint x: 13, endPoint y: 279, distance: 31.8
click at [12, 282] on div "%" at bounding box center [60, 260] width 99 height 92
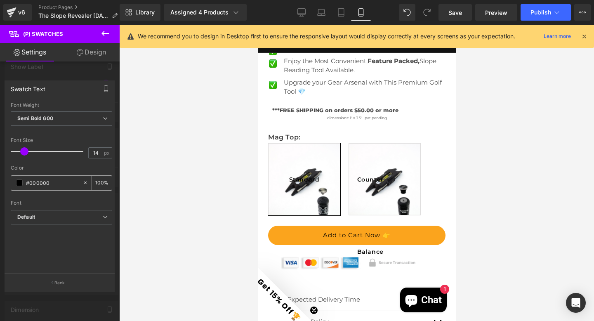
click at [83, 183] on icon at bounding box center [85, 183] width 6 height 6
click at [59, 165] on div "Color" at bounding box center [61, 168] width 101 height 6
click at [44, 117] on b "Semi Bold 600" at bounding box center [35, 118] width 36 height 6
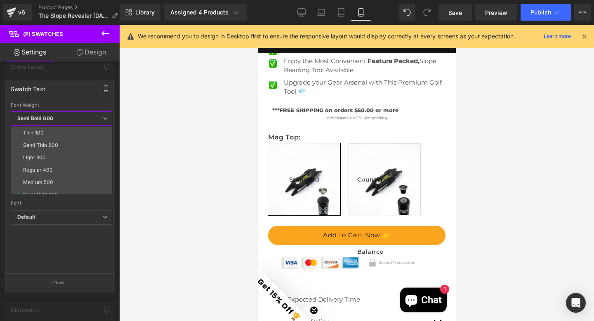
click at [68, 104] on div "Font Weight" at bounding box center [61, 105] width 101 height 6
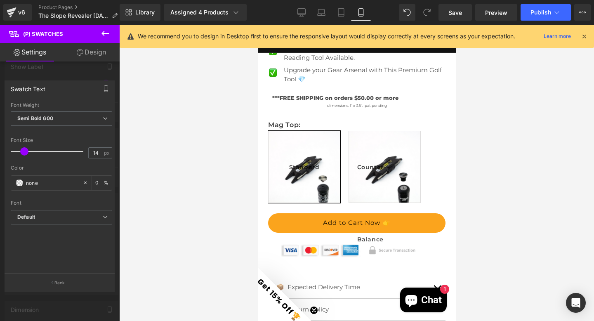
scroll to position [372, 0]
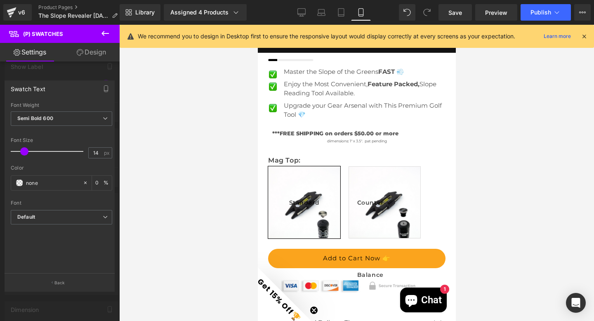
click at [105, 31] on icon at bounding box center [105, 33] width 10 height 10
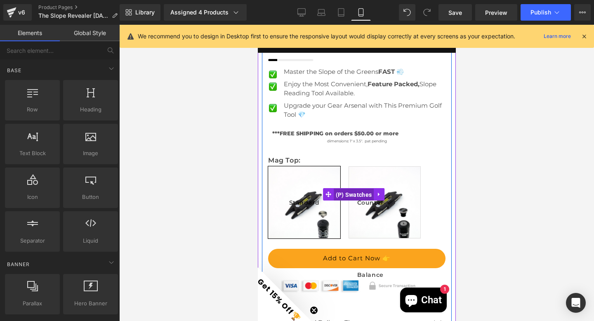
click at [350, 188] on span "(P) Swatches" at bounding box center [353, 194] width 40 height 12
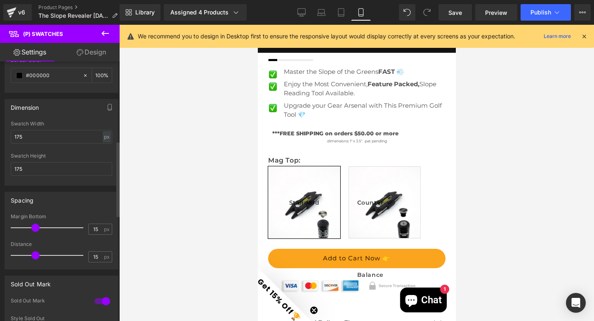
scroll to position [273, 0]
click at [29, 135] on input "175" at bounding box center [61, 135] width 101 height 14
click at [31, 167] on input "175" at bounding box center [61, 167] width 101 height 14
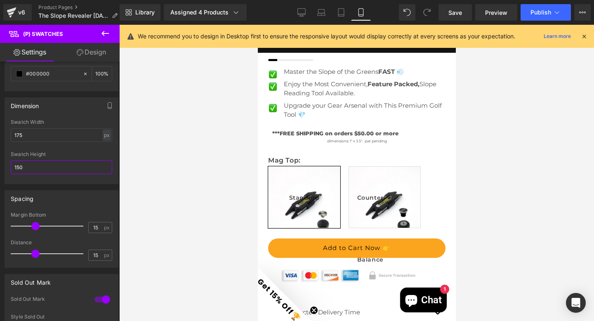
type input "150"
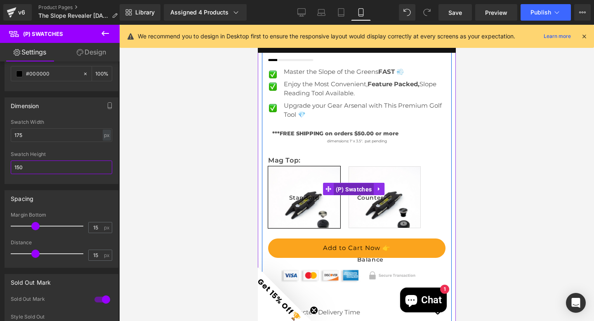
click at [355, 186] on span "(P) Swatches" at bounding box center [353, 189] width 40 height 12
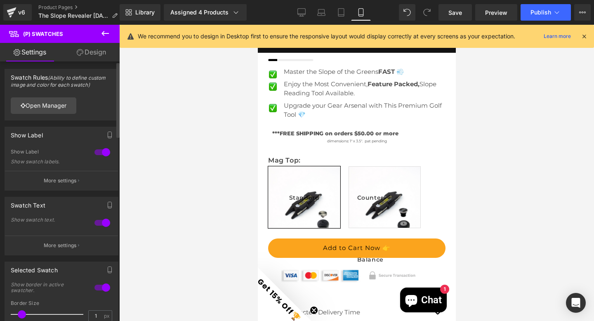
scroll to position [0, 0]
click at [42, 105] on link "Open Manager" at bounding box center [44, 106] width 66 height 16
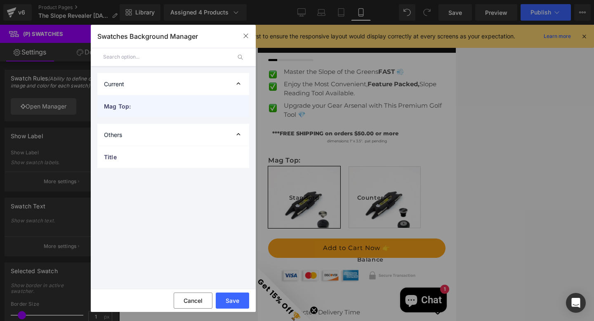
click at [153, 109] on span "Mag Top:" at bounding box center [165, 106] width 122 height 9
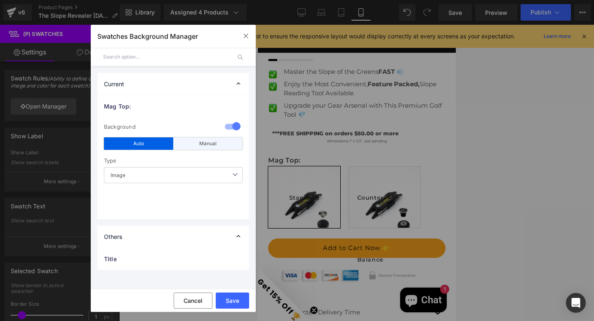
click at [199, 148] on div "Manual" at bounding box center [207, 143] width 69 height 12
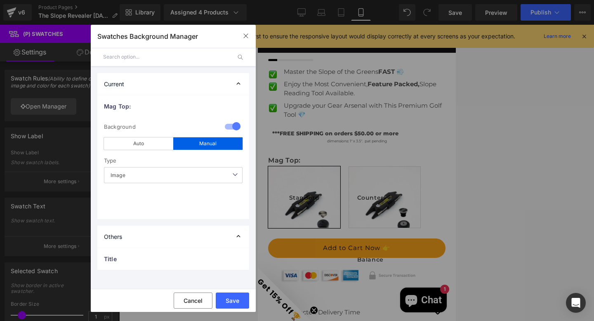
drag, startPoint x: 154, startPoint y: 173, endPoint x: 153, endPoint y: 182, distance: 9.1
click at [154, 173] on div "1 Background auto Auto Manual Image Color Type Image Image Color Standard color" at bounding box center [173, 168] width 152 height 102
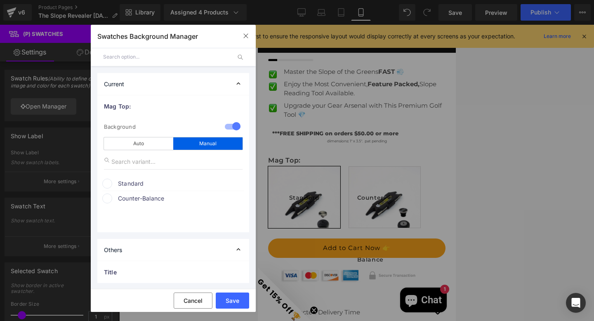
click at [111, 183] on span at bounding box center [107, 184] width 10 height 10
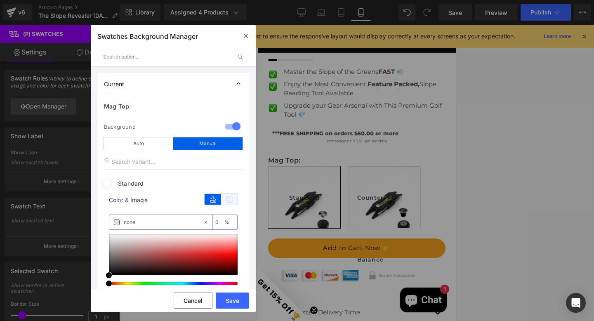
click at [229, 197] on icon at bounding box center [229, 199] width 16 height 11
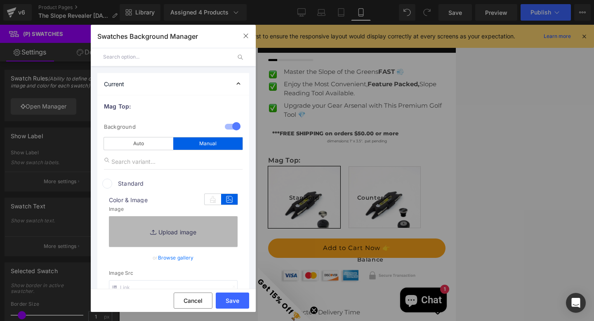
click at [149, 241] on link "Replace Image" at bounding box center [173, 231] width 129 height 31
type input "C:\fakepath\Untitled design (92).png"
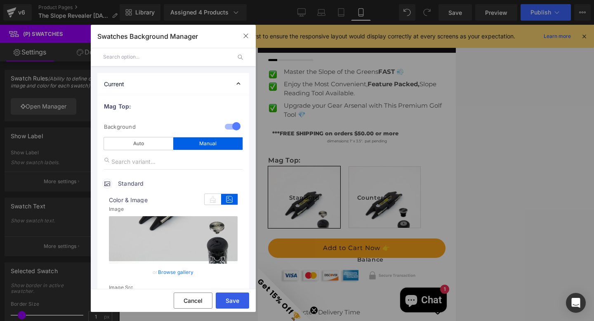
click at [226, 299] on button "Save" at bounding box center [232, 300] width 33 height 16
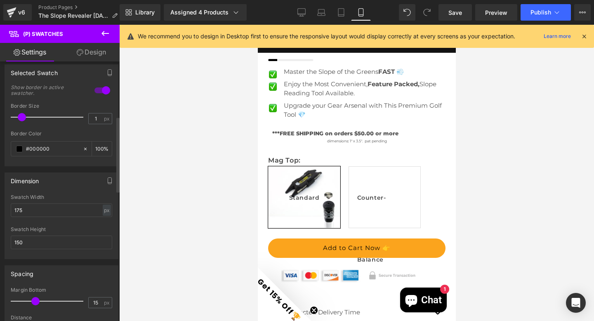
scroll to position [198, 0]
click at [32, 240] on input "150" at bounding box center [61, 242] width 101 height 14
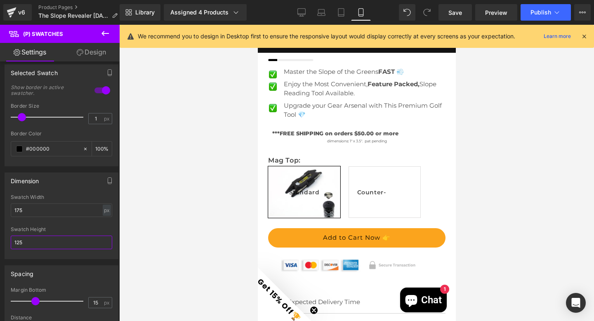
type input "125"
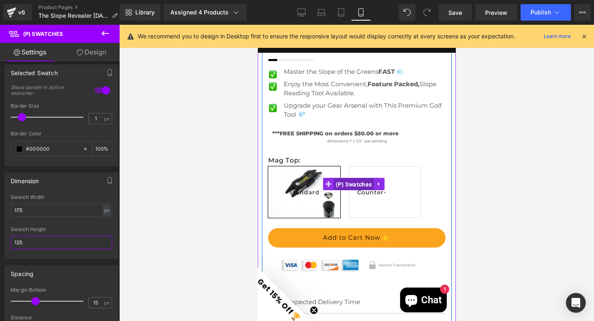
click at [343, 181] on span "(P) Swatches" at bounding box center [353, 184] width 40 height 12
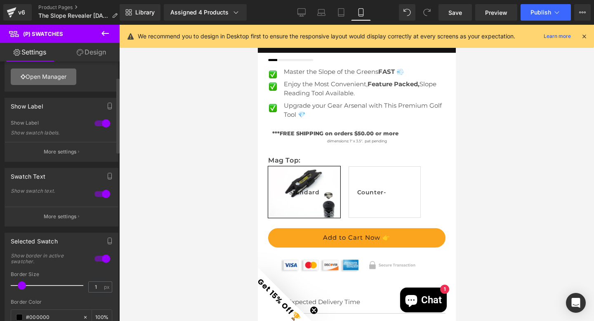
scroll to position [0, 0]
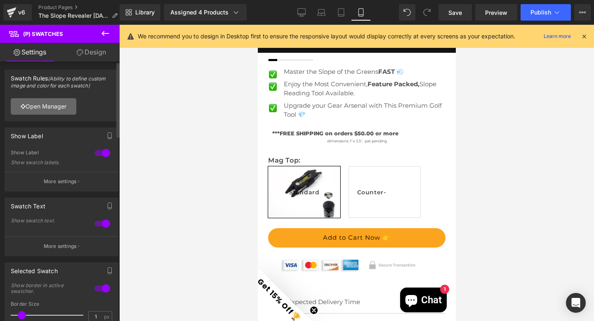
click at [58, 108] on link "Open Manager" at bounding box center [44, 106] width 66 height 16
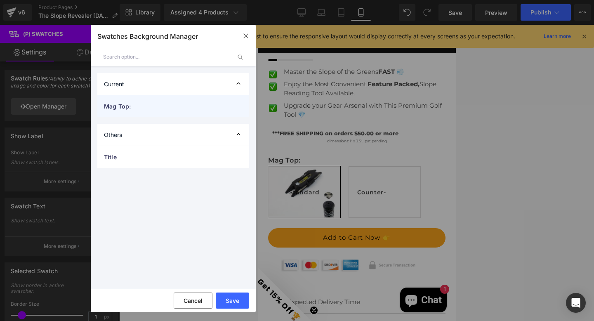
click at [152, 102] on span "Mag Top:" at bounding box center [165, 106] width 122 height 9
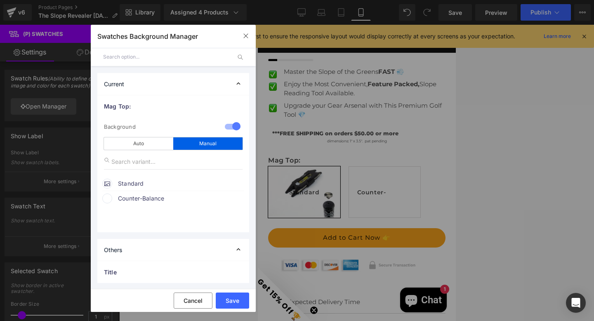
click at [108, 185] on icon at bounding box center [107, 183] width 6 height 6
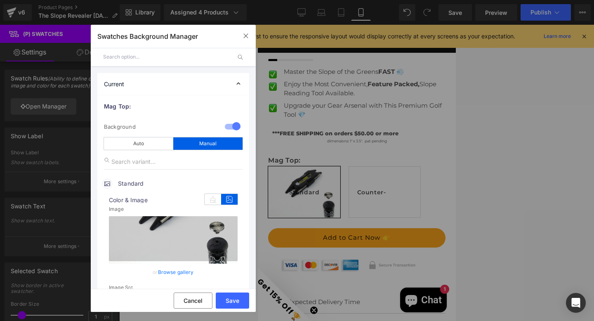
click at [230, 198] on icon at bounding box center [229, 199] width 16 height 11
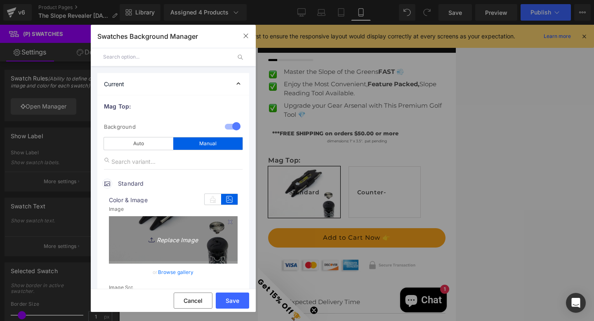
click at [163, 244] on link "Replace Image" at bounding box center [173, 238] width 129 height 45
type input "C:\fakepath\Untitled design (93).png"
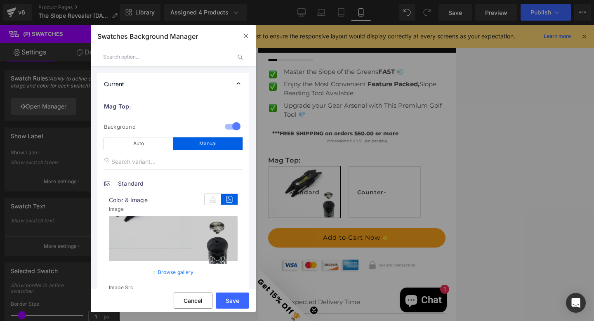
click at [238, 301] on button "Save" at bounding box center [232, 300] width 33 height 16
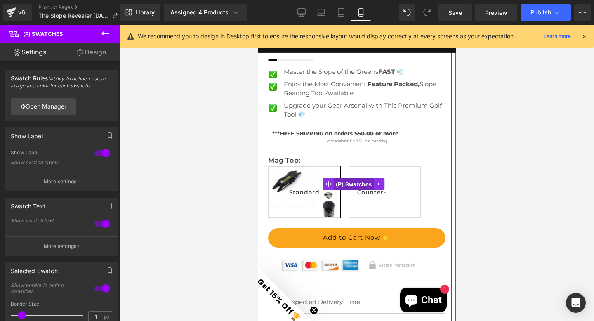
click at [354, 178] on span "(P) Swatches" at bounding box center [353, 184] width 40 height 12
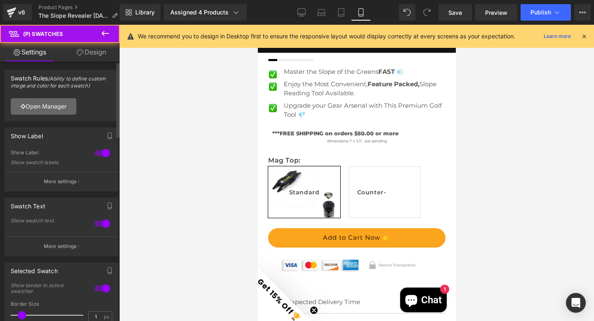
click at [41, 101] on link "Open Manager" at bounding box center [44, 106] width 66 height 16
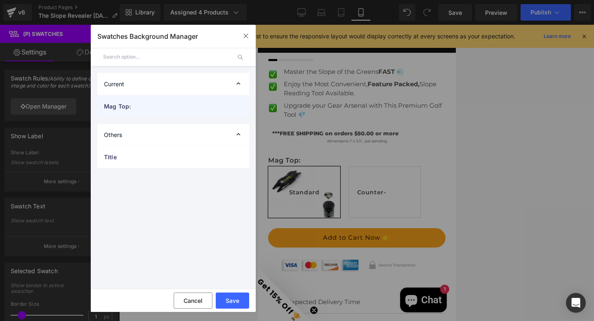
click at [147, 105] on span "Mag Top:" at bounding box center [165, 106] width 122 height 9
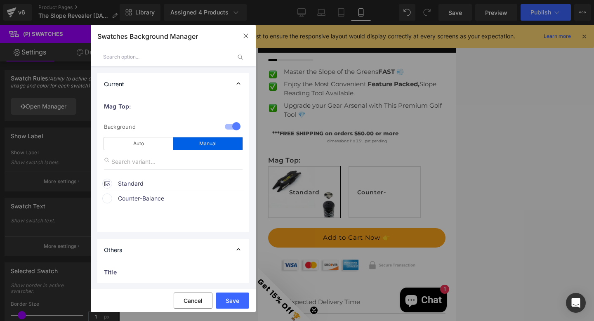
click at [120, 198] on span "Counter-Balance" at bounding box center [180, 198] width 125 height 10
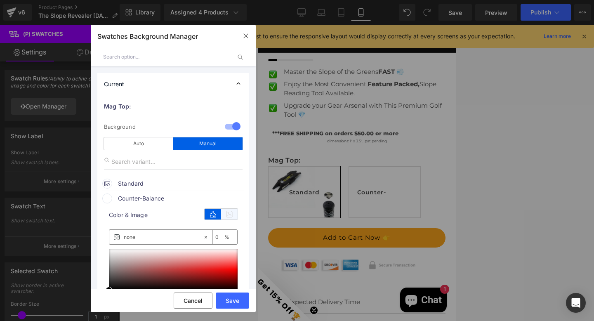
click at [224, 215] on icon at bounding box center [229, 214] width 16 height 11
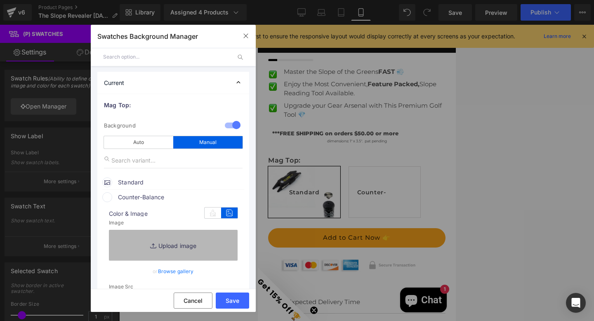
scroll to position [2, 0]
click at [161, 249] on link "Replace Image" at bounding box center [173, 244] width 129 height 31
type input "C:\fakepath\Untitled design (94).png"
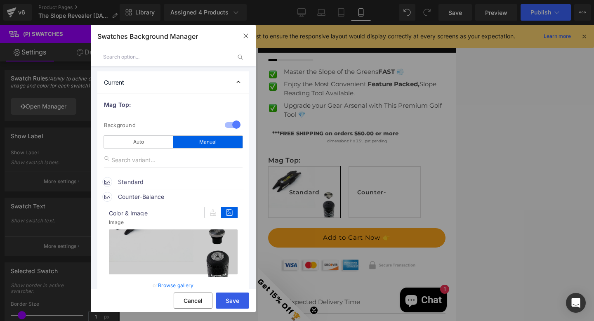
click at [228, 299] on button "Save" at bounding box center [232, 300] width 33 height 16
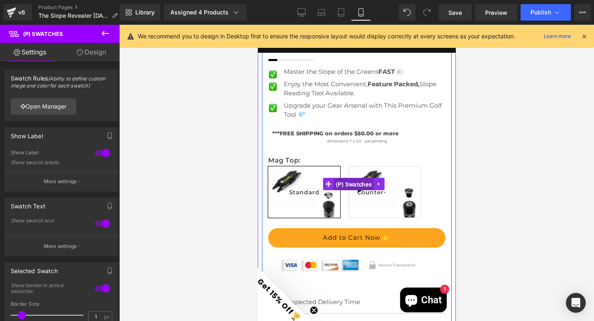
click at [348, 178] on span "(P) Swatches" at bounding box center [353, 184] width 40 height 12
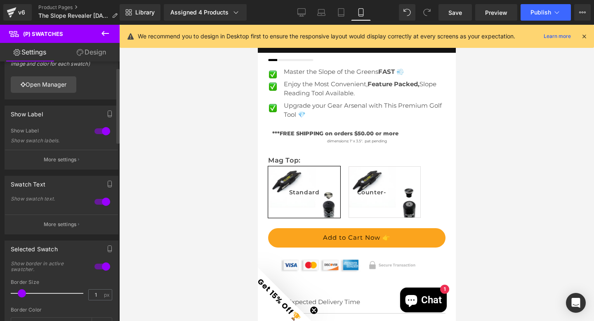
scroll to position [20, 0]
click at [59, 226] on p "More settings" at bounding box center [60, 225] width 33 height 7
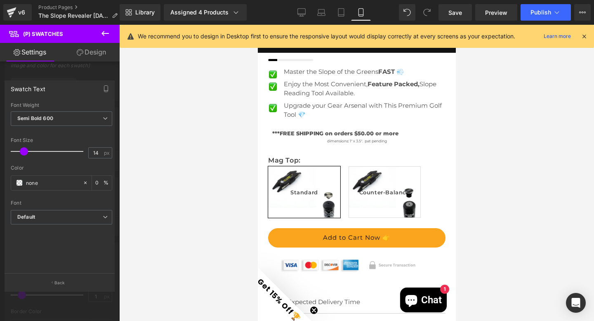
click at [22, 147] on span at bounding box center [24, 151] width 8 height 8
click at [511, 179] on div at bounding box center [356, 173] width 475 height 296
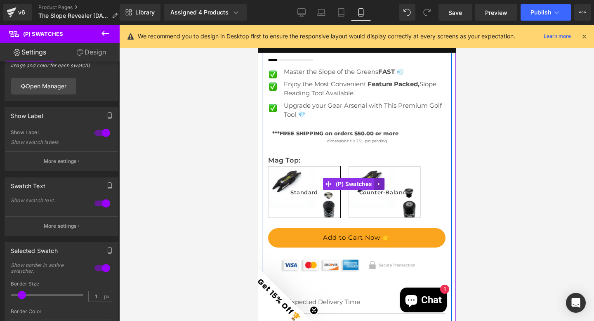
click at [378, 180] on link at bounding box center [378, 184] width 11 height 12
click at [341, 146] on div "Mag Top: Standard Counter-Balance" at bounding box center [356, 184] width 177 height 80
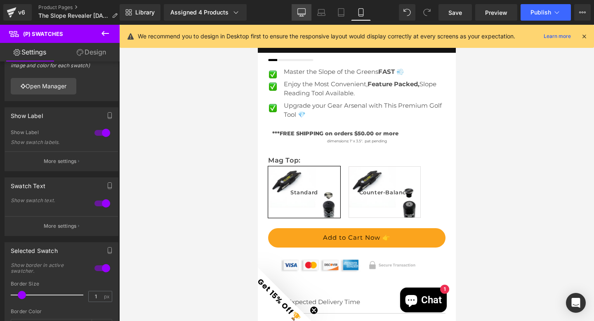
click at [303, 16] on icon at bounding box center [301, 16] width 4 height 0
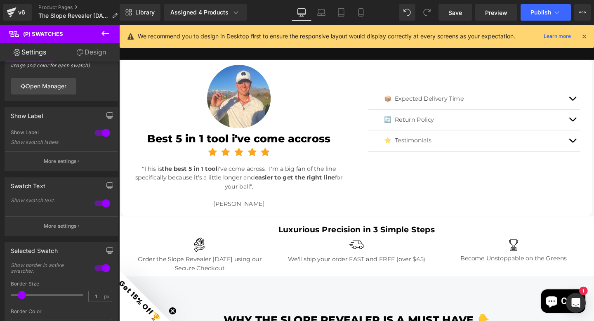
scroll to position [142, 0]
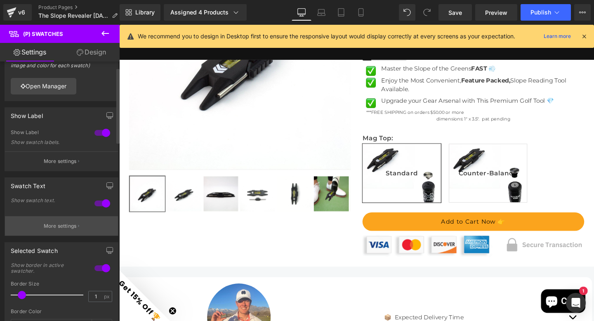
click at [52, 224] on p "More settings" at bounding box center [60, 225] width 33 height 7
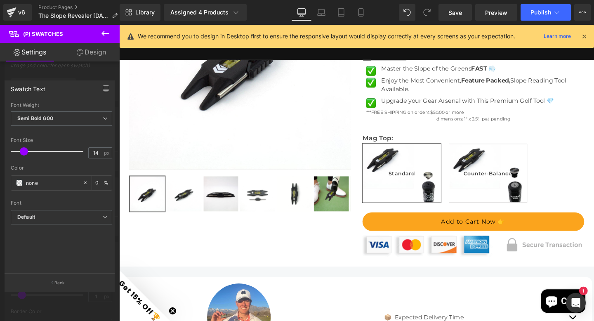
click at [25, 152] on span at bounding box center [24, 151] width 8 height 8
click at [325, 16] on icon at bounding box center [321, 12] width 8 height 8
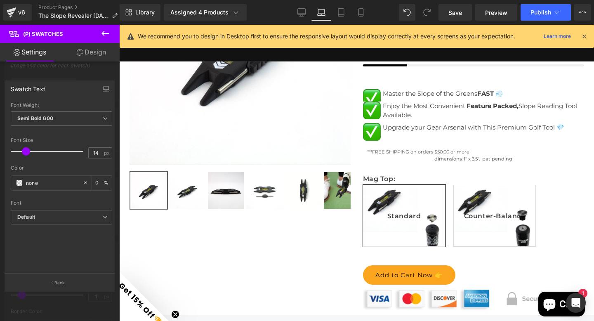
scroll to position [167, 0]
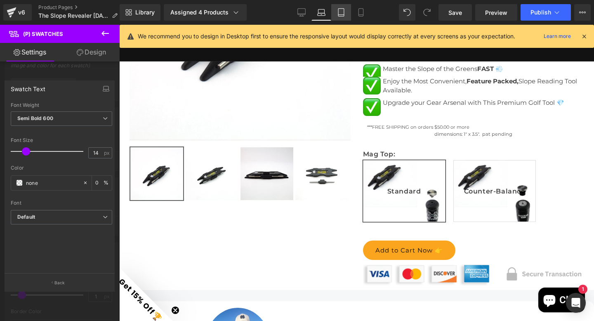
click at [339, 12] on icon at bounding box center [341, 12] width 8 height 8
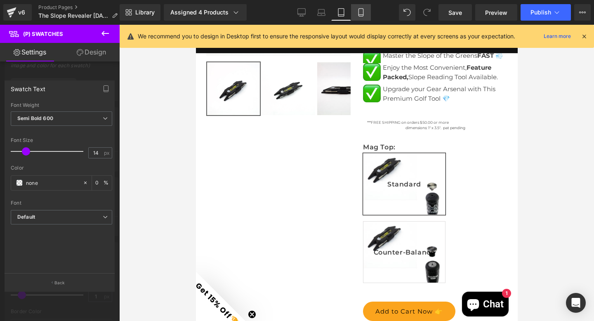
scroll to position [169, 0]
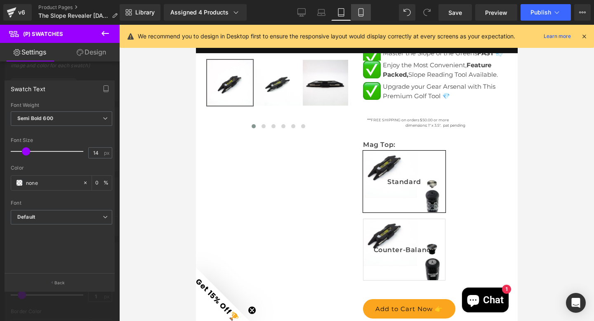
click at [358, 14] on icon at bounding box center [361, 12] width 8 height 8
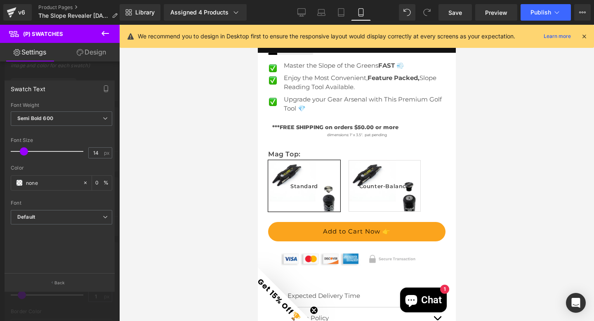
scroll to position [376, 0]
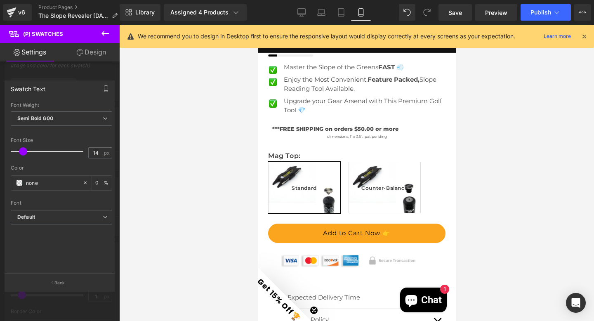
click at [23, 152] on span at bounding box center [23, 151] width 8 height 8
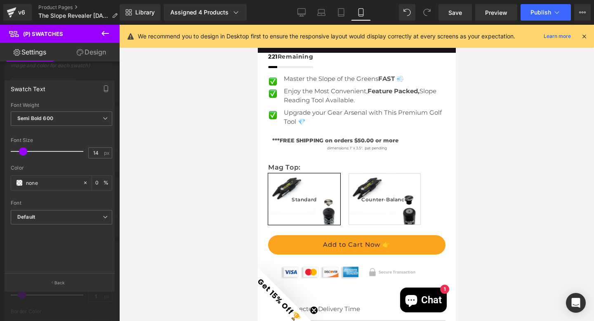
scroll to position [365, 0]
click at [105, 33] on icon at bounding box center [104, 33] width 7 height 5
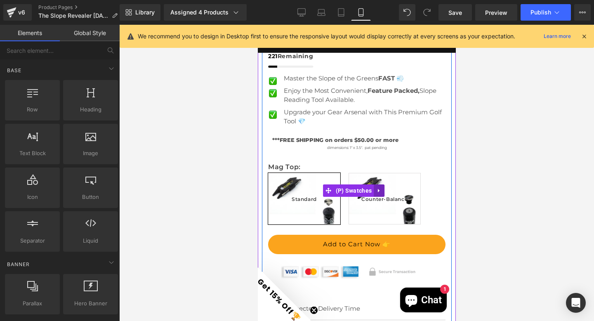
click at [379, 187] on icon at bounding box center [379, 190] width 6 height 6
click at [372, 188] on icon at bounding box center [373, 191] width 6 height 6
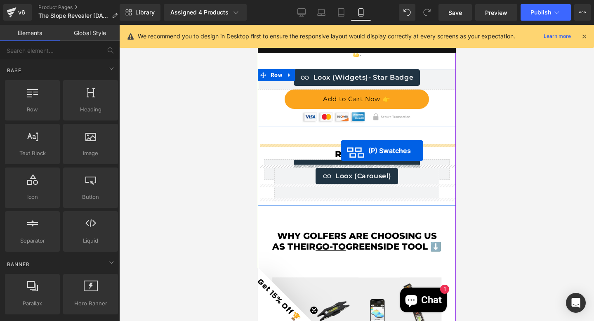
scroll to position [1655, 0]
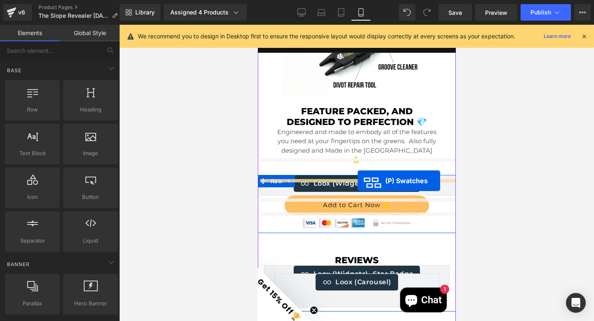
drag, startPoint x: 326, startPoint y: 96, endPoint x: 357, endPoint y: 180, distance: 90.2
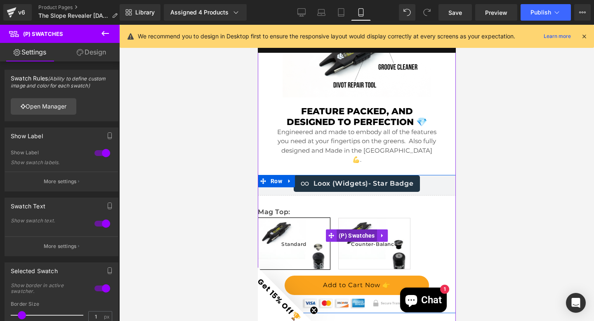
click at [346, 229] on span "(P) Swatches" at bounding box center [356, 235] width 40 height 12
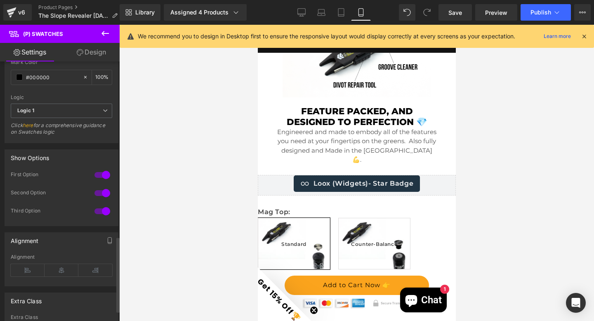
scroll to position [601, 0]
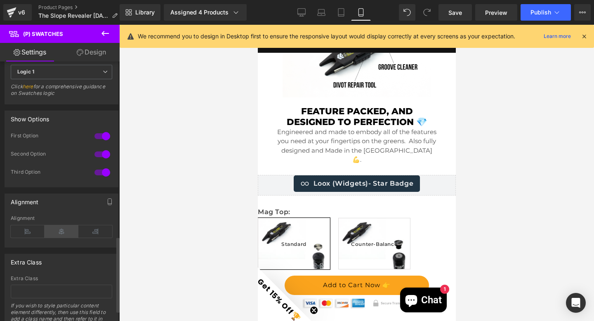
click at [63, 230] on icon at bounding box center [62, 231] width 34 height 12
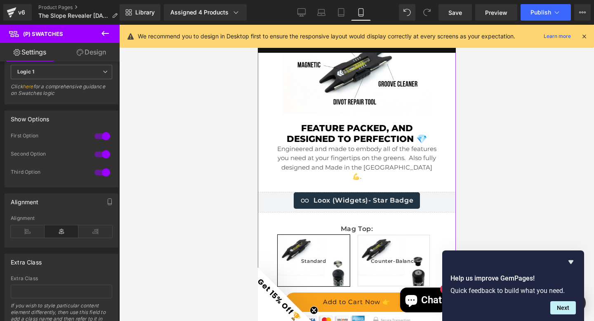
scroll to position [1620, 0]
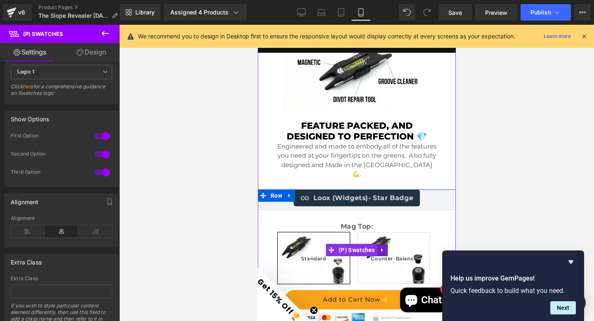
click at [381, 248] on icon at bounding box center [382, 250] width 2 height 4
click at [374, 247] on icon at bounding box center [377, 250] width 6 height 6
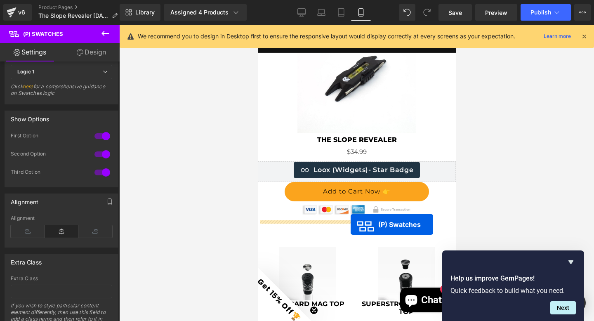
scroll to position [2743, 0]
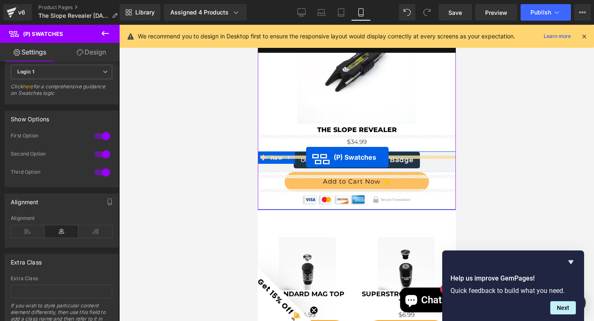
drag, startPoint x: 325, startPoint y: 98, endPoint x: 306, endPoint y: 157, distance: 62.3
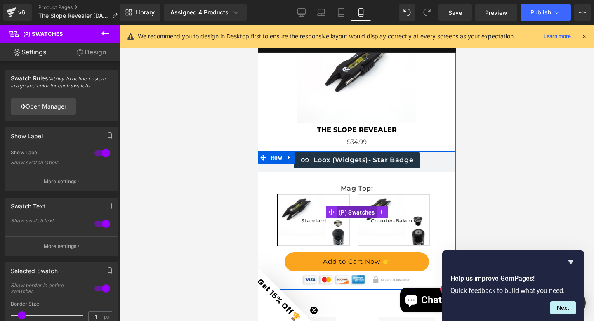
click at [350, 206] on span "(P) Swatches" at bounding box center [356, 212] width 40 height 12
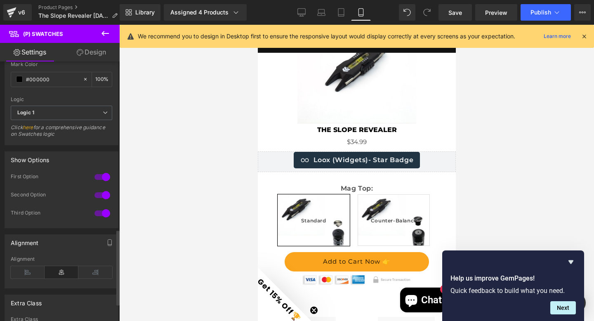
scroll to position [606, 0]
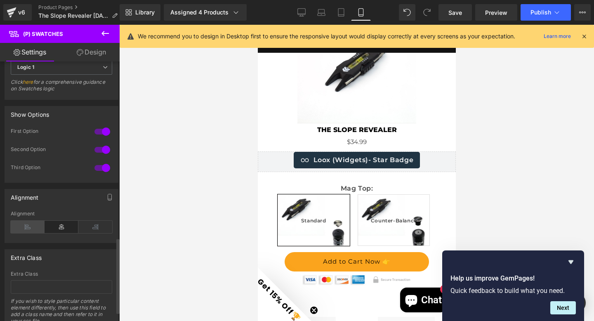
click at [24, 230] on icon at bounding box center [28, 227] width 34 height 12
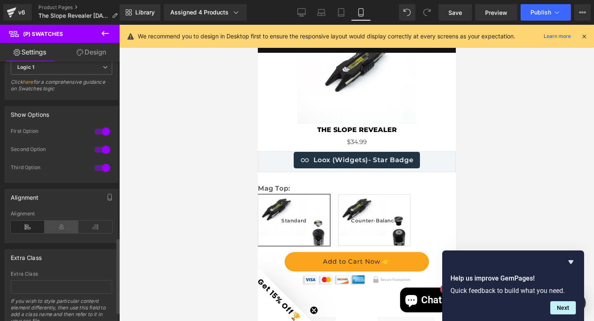
click at [56, 227] on icon at bounding box center [62, 227] width 34 height 12
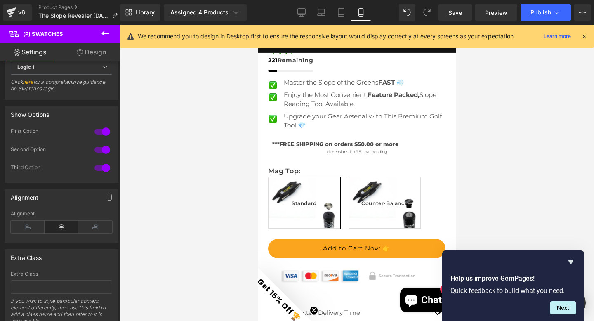
scroll to position [72, 0]
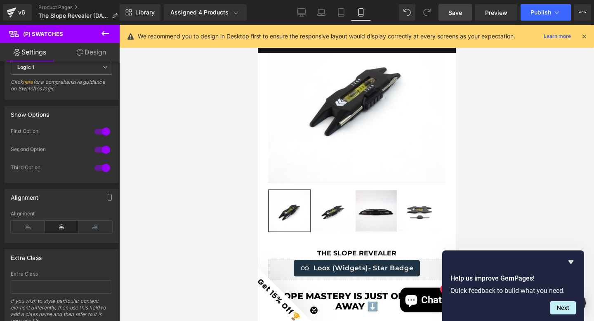
click at [452, 10] on span "Save" at bounding box center [455, 12] width 14 height 9
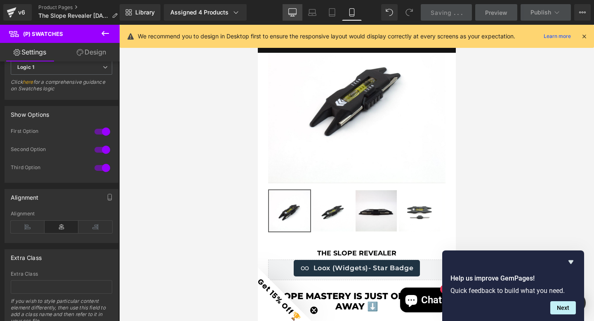
click at [289, 14] on icon at bounding box center [293, 12] width 8 height 6
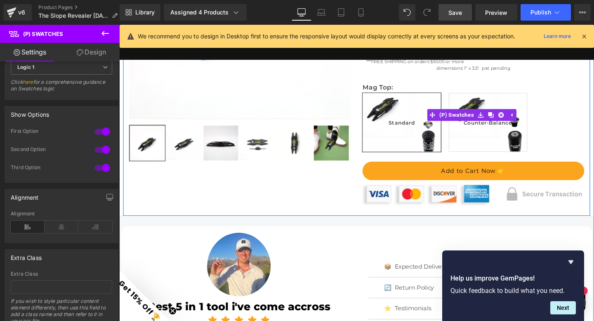
scroll to position [188, 0]
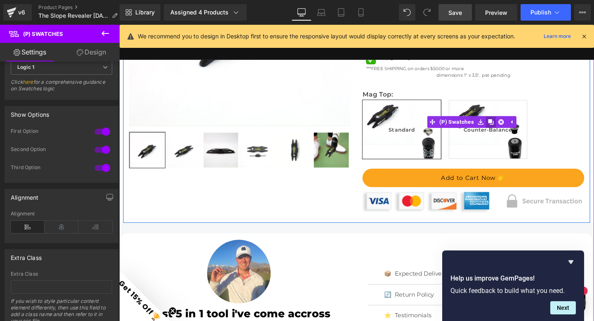
click at [507, 130] on icon at bounding box center [510, 127] width 6 height 6
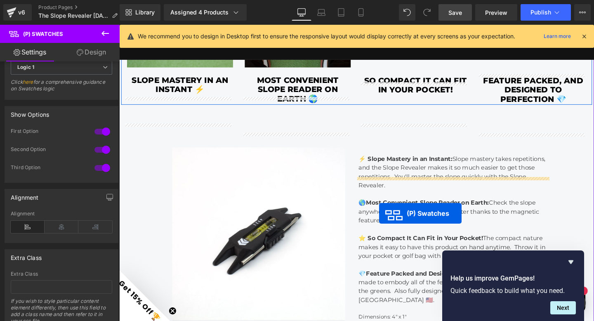
scroll to position [943, 0]
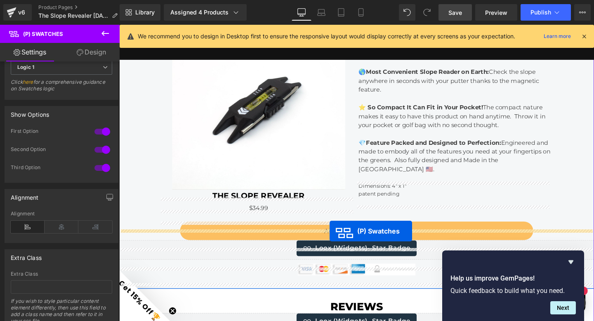
drag, startPoint x: 459, startPoint y: 227, endPoint x: 340, endPoint y: 242, distance: 120.0
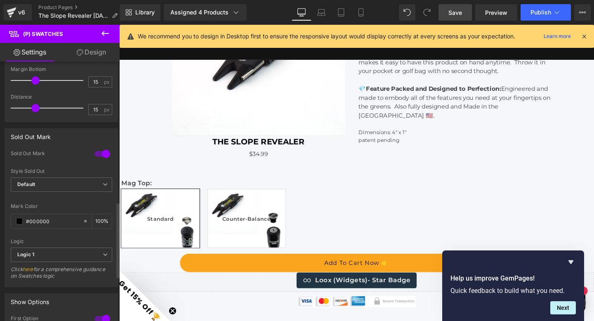
scroll to position [589, 0]
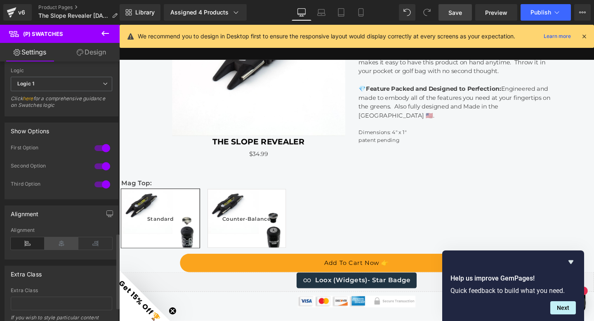
click at [54, 245] on icon at bounding box center [62, 243] width 34 height 12
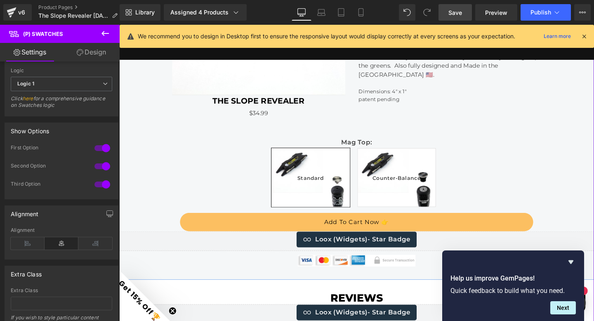
scroll to position [1043, 0]
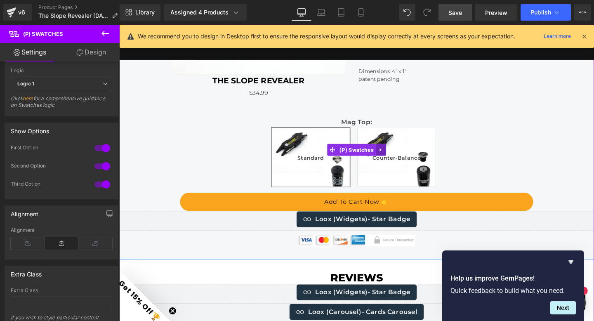
click at [393, 158] on icon at bounding box center [394, 156] width 2 height 4
click at [386, 159] on icon at bounding box center [389, 156] width 6 height 6
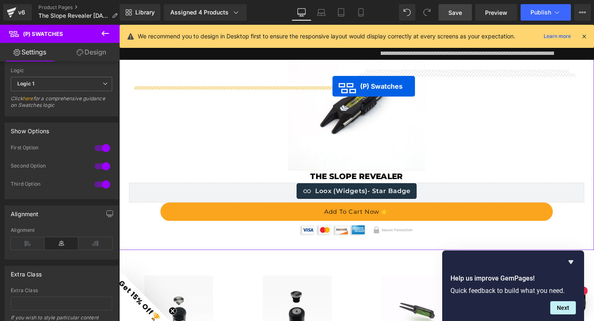
scroll to position [1789, 0]
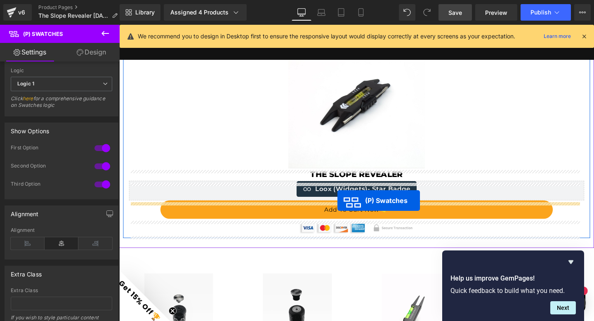
drag, startPoint x: 342, startPoint y: 198, endPoint x: 348, endPoint y: 209, distance: 12.9
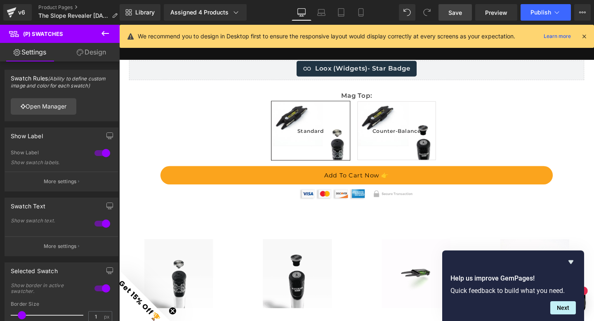
scroll to position [1831, 0]
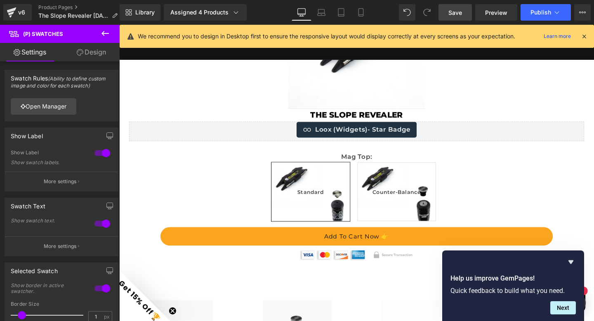
click at [456, 9] on span "Save" at bounding box center [455, 12] width 14 height 9
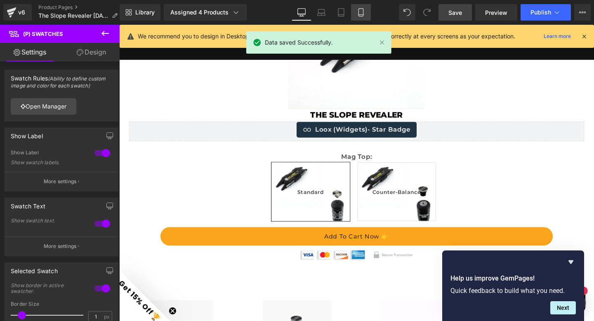
click at [351, 14] on link "Mobile" at bounding box center [361, 12] width 20 height 16
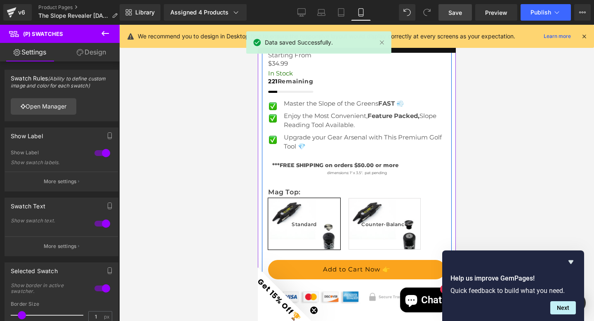
scroll to position [417, 0]
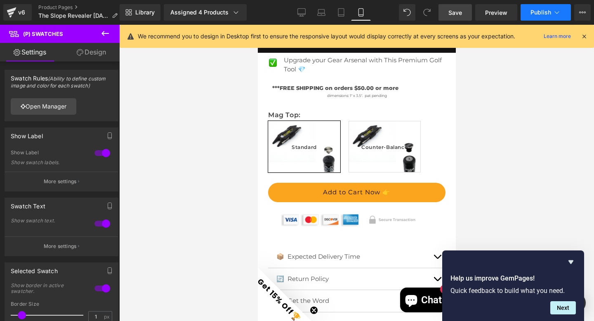
click at [541, 11] on span "Publish" at bounding box center [540, 12] width 21 height 7
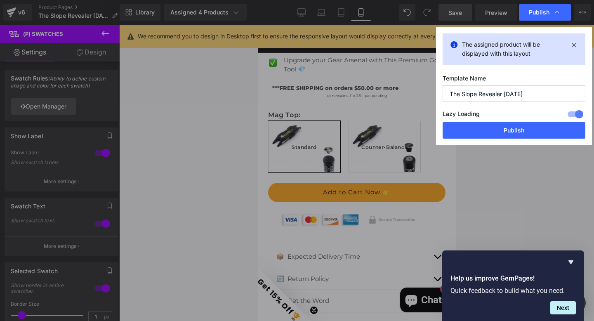
click at [504, 132] on button "Publish" at bounding box center [513, 130] width 143 height 16
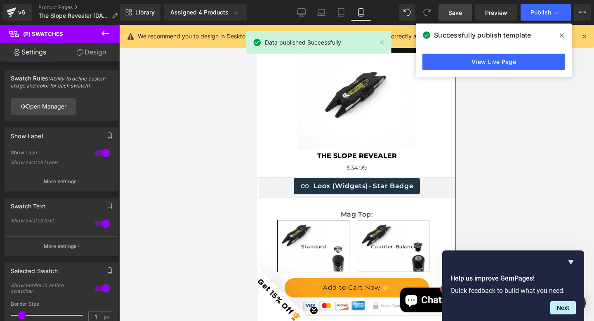
scroll to position [2700, 0]
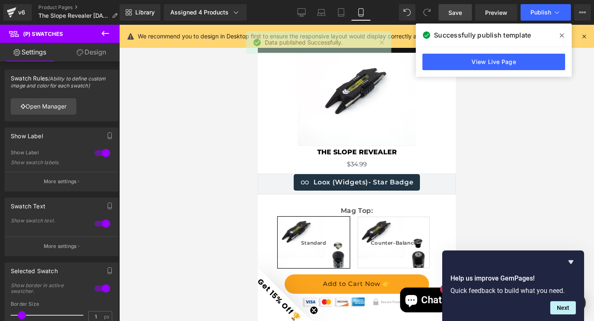
click at [560, 32] on icon at bounding box center [562, 35] width 4 height 7
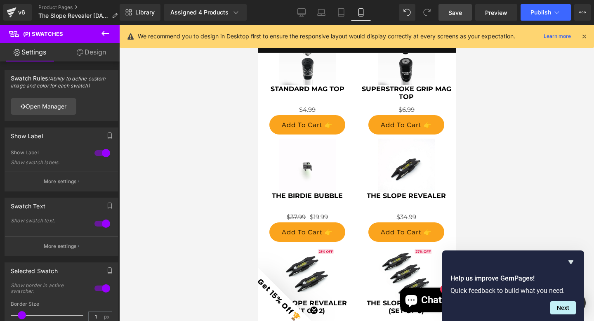
scroll to position [3013, 0]
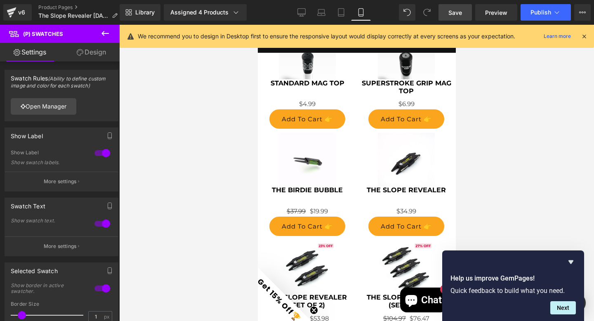
click at [408, 155] on img at bounding box center [405, 161] width 57 height 57
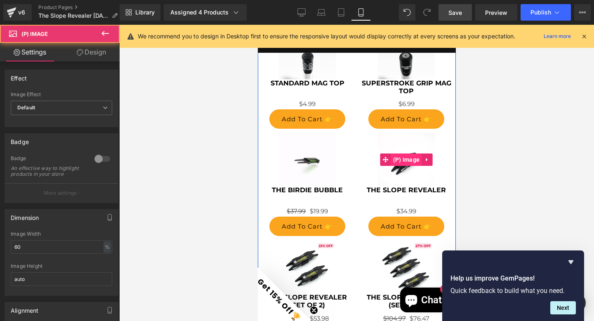
click at [402, 153] on span "(P) Image" at bounding box center [406, 159] width 31 height 12
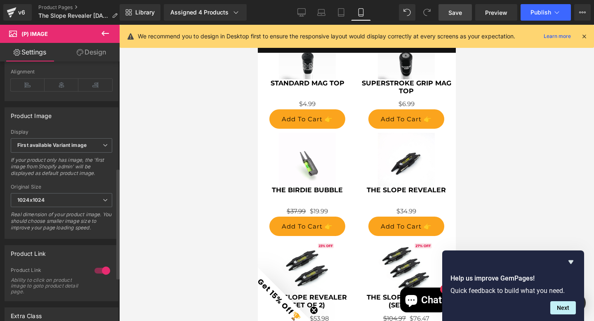
scroll to position [256, 0]
click at [64, 147] on b "First available Variant image" at bounding box center [51, 144] width 69 height 6
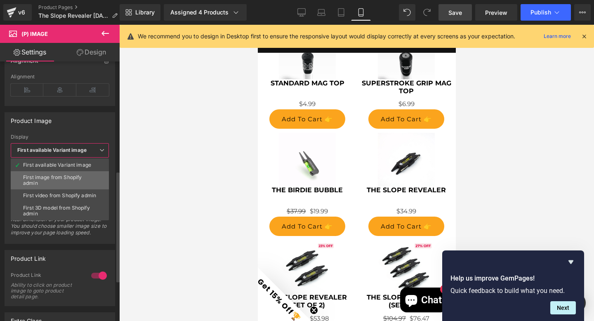
click at [62, 174] on div "First image from Shopify admin" at bounding box center [59, 180] width 73 height 12
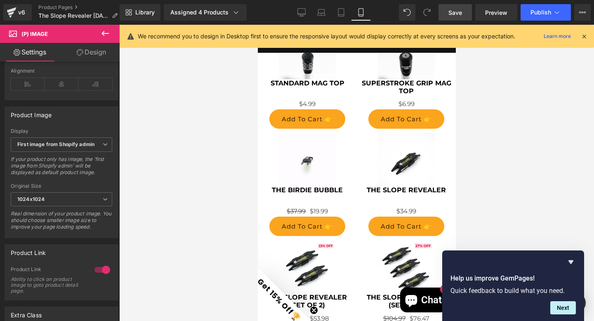
click at [454, 12] on span "Save" at bounding box center [455, 12] width 14 height 9
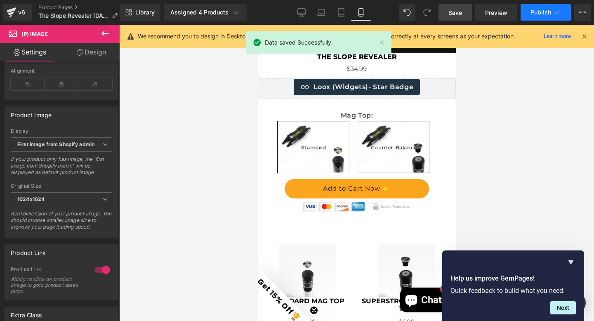
scroll to position [2785, 0]
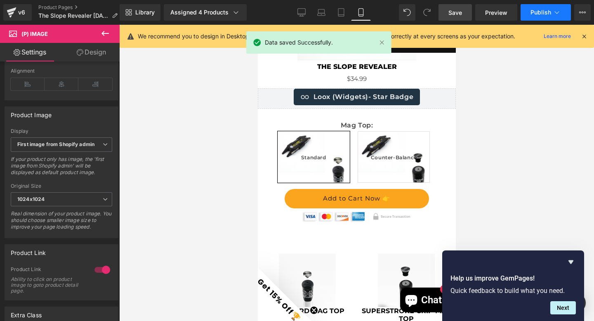
click at [541, 12] on span "Publish" at bounding box center [540, 12] width 21 height 7
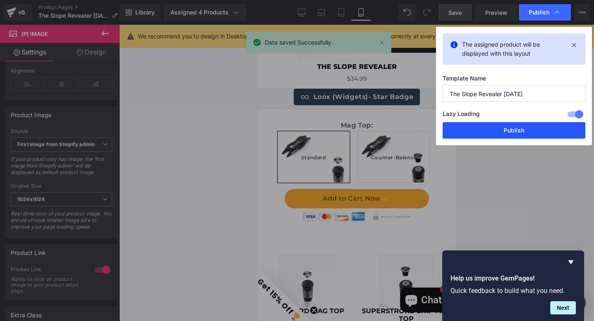
click at [509, 132] on button "Publish" at bounding box center [513, 130] width 143 height 16
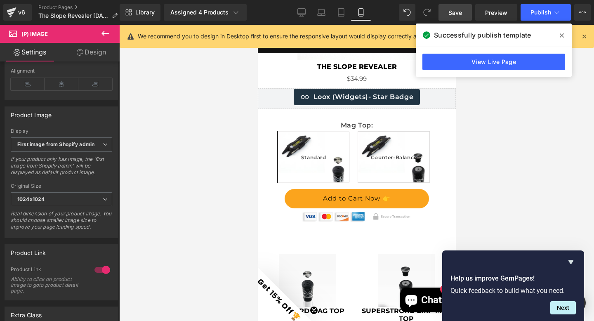
click at [560, 33] on icon at bounding box center [562, 35] width 4 height 4
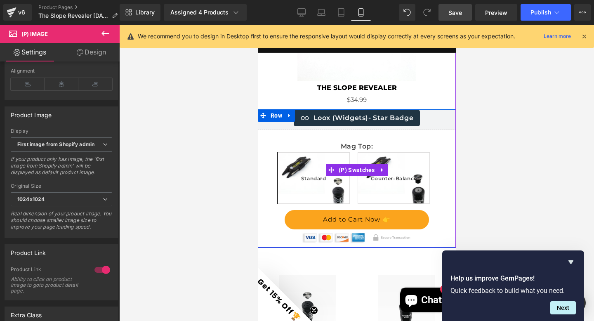
scroll to position [2759, 0]
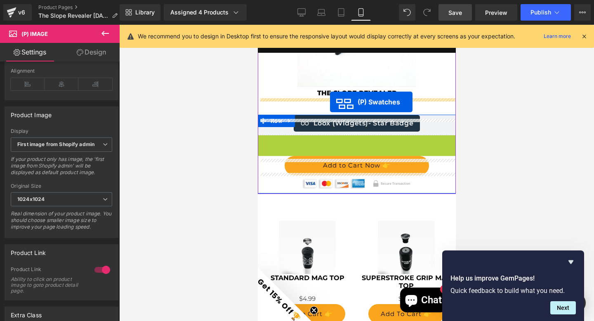
drag, startPoint x: 328, startPoint y: 159, endPoint x: 329, endPoint y: 102, distance: 56.9
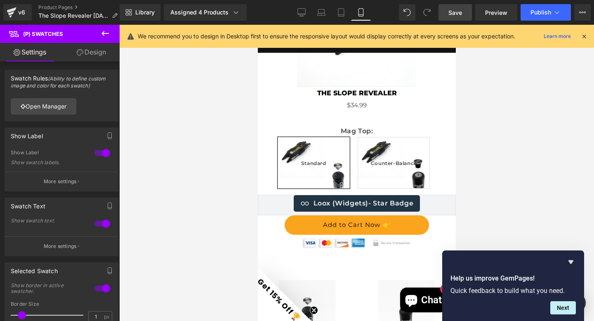
click at [454, 10] on span "Save" at bounding box center [455, 12] width 14 height 9
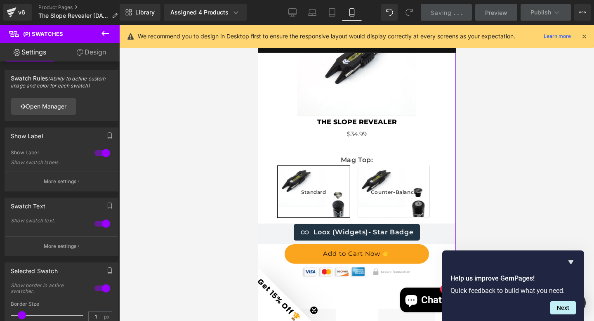
scroll to position [2690, 0]
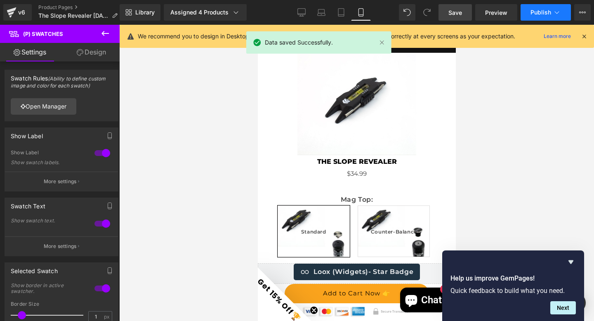
click at [540, 9] on span "Publish" at bounding box center [540, 12] width 21 height 7
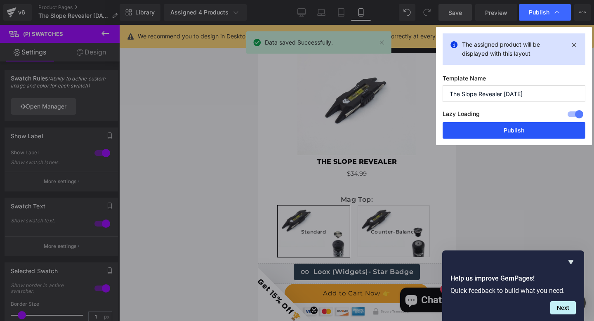
click at [508, 135] on button "Publish" at bounding box center [513, 130] width 143 height 16
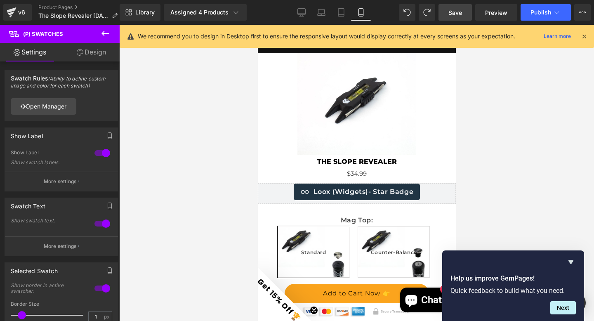
click at [449, 9] on span "Save" at bounding box center [455, 12] width 14 height 9
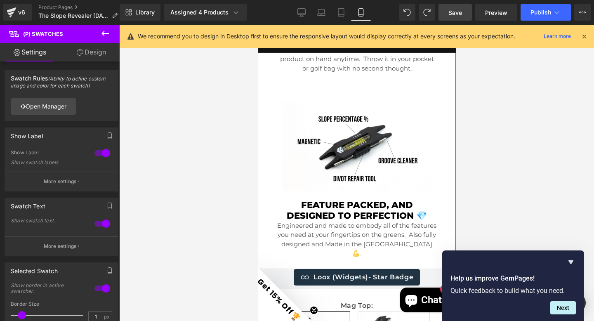
scroll to position [1632, 0]
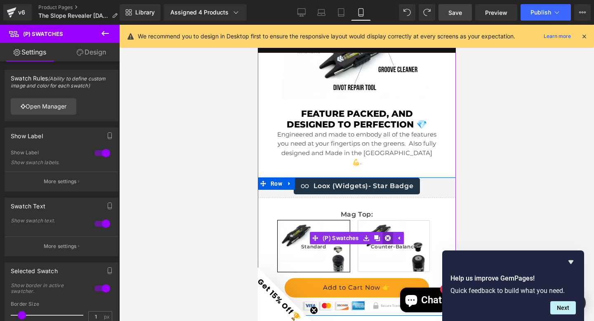
click at [384, 235] on icon at bounding box center [387, 238] width 6 height 6
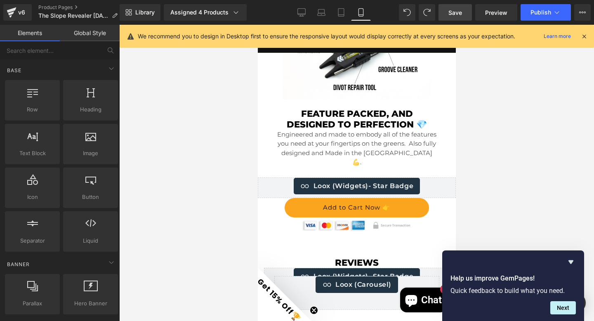
click at [452, 11] on span "Save" at bounding box center [455, 12] width 14 height 9
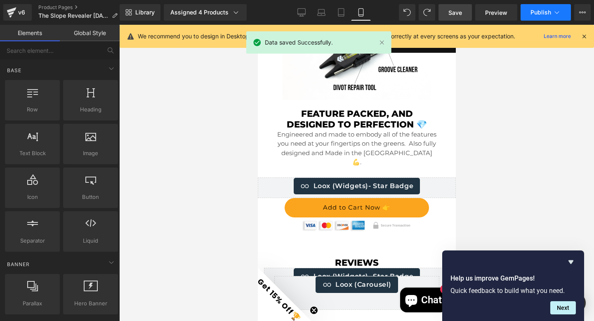
click at [536, 12] on span "Publish" at bounding box center [540, 12] width 21 height 7
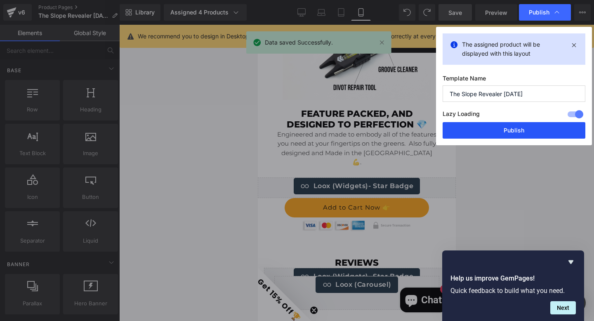
click at [501, 131] on button "Publish" at bounding box center [513, 130] width 143 height 16
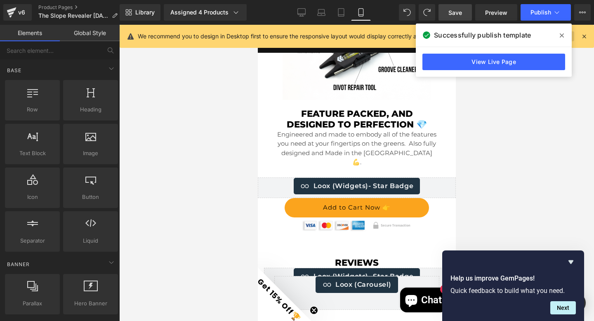
click at [562, 33] on icon at bounding box center [562, 35] width 4 height 7
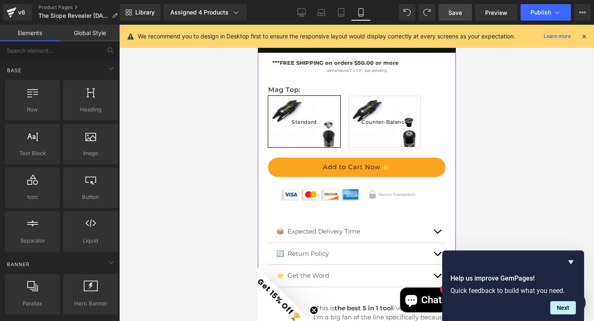
scroll to position [0, 0]
